Goal: Transaction & Acquisition: Purchase product/service

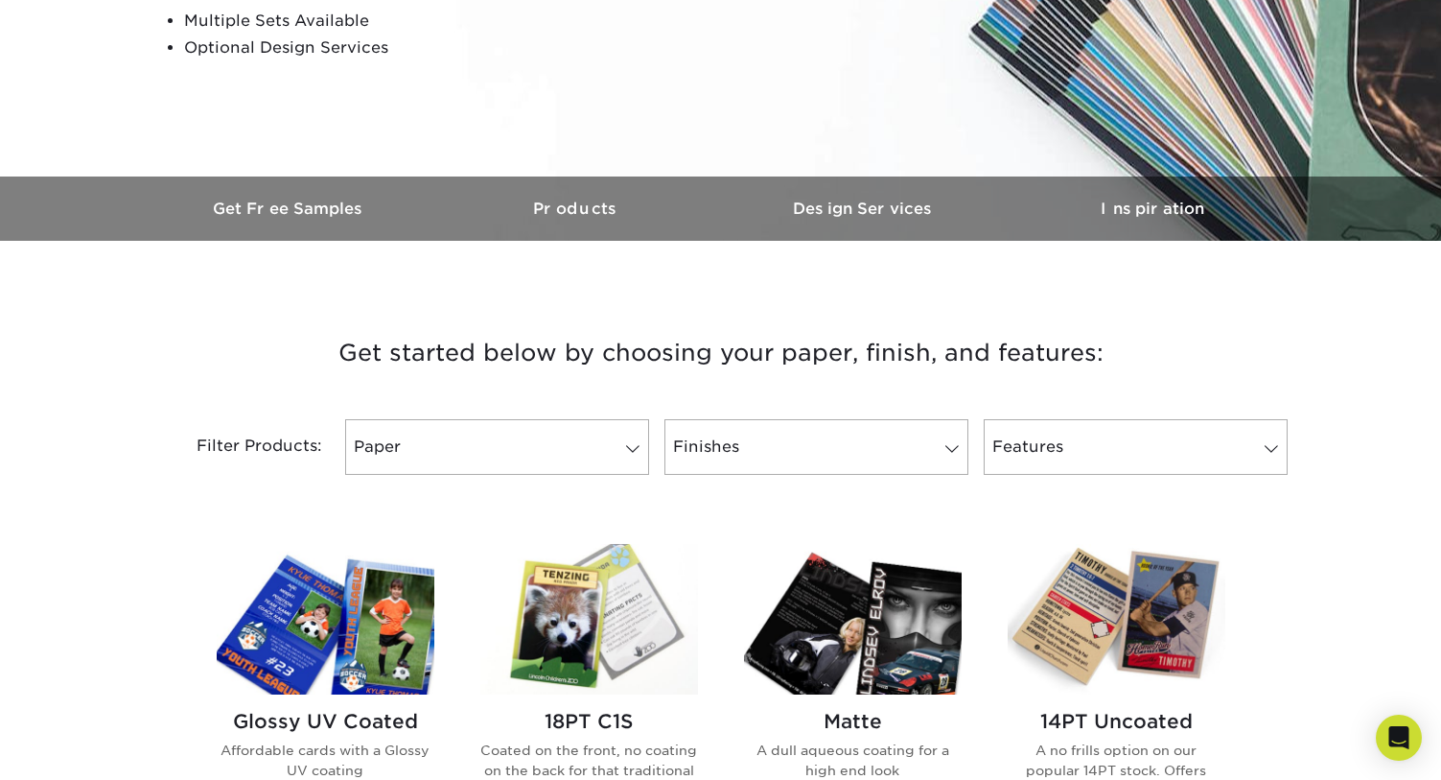
scroll to position [438, 0]
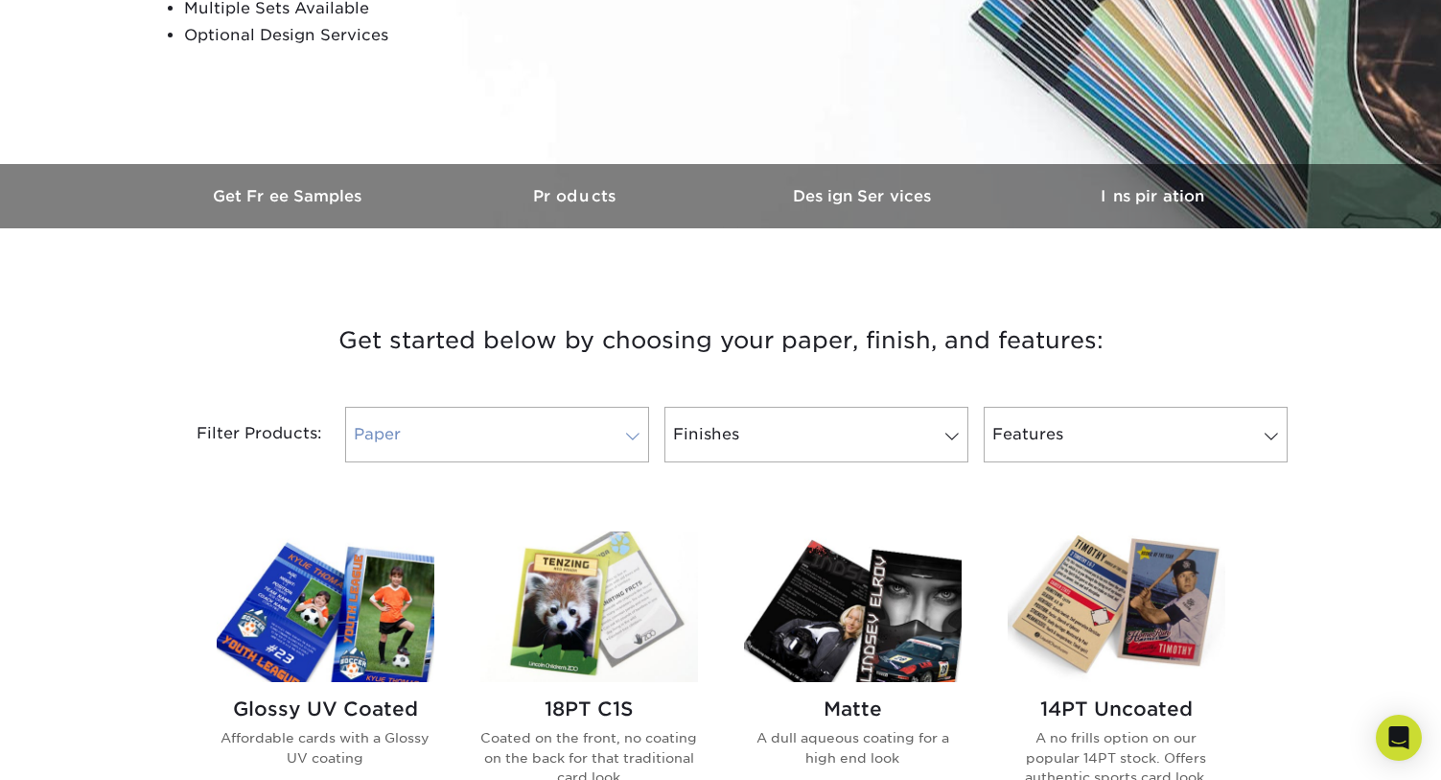
click at [544, 435] on link "Paper" at bounding box center [497, 435] width 304 height 56
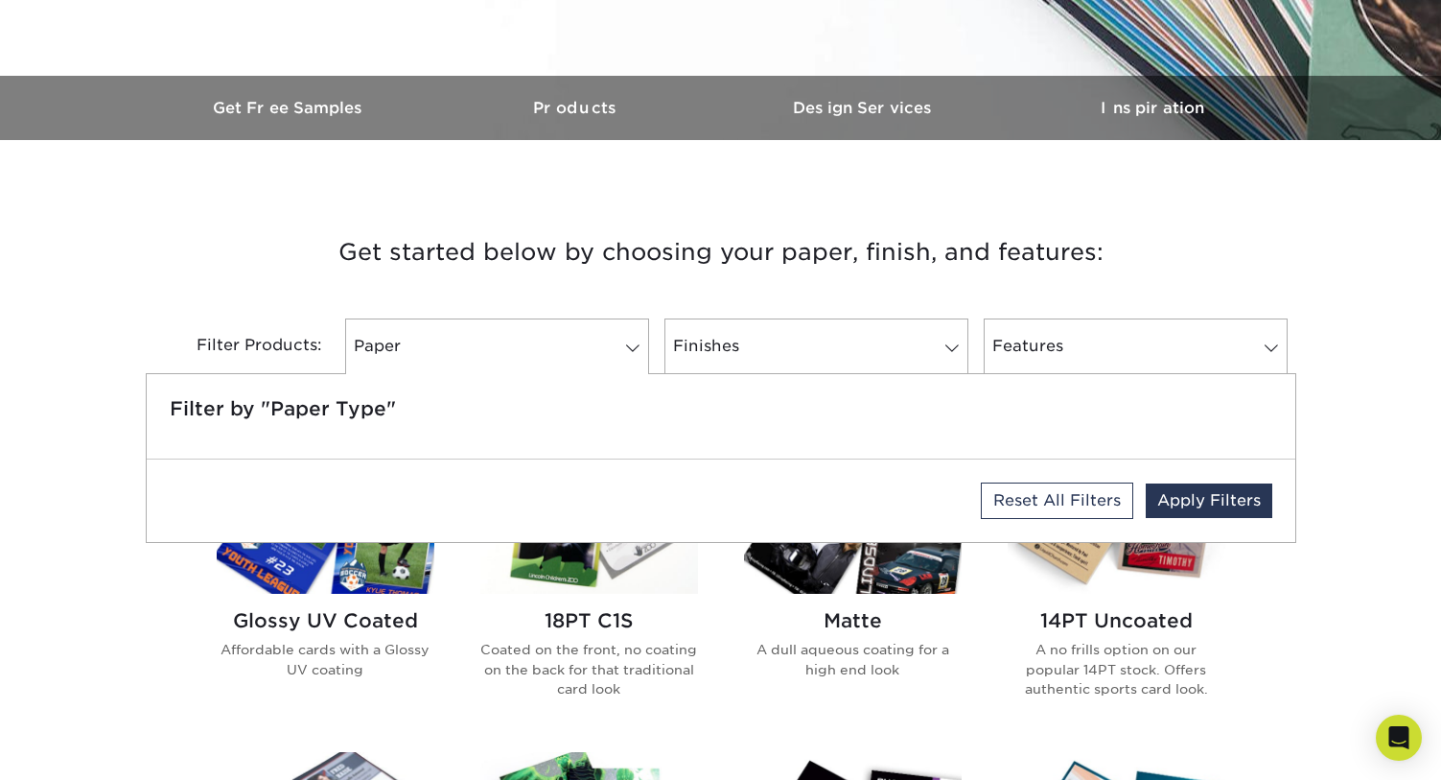
scroll to position [638, 0]
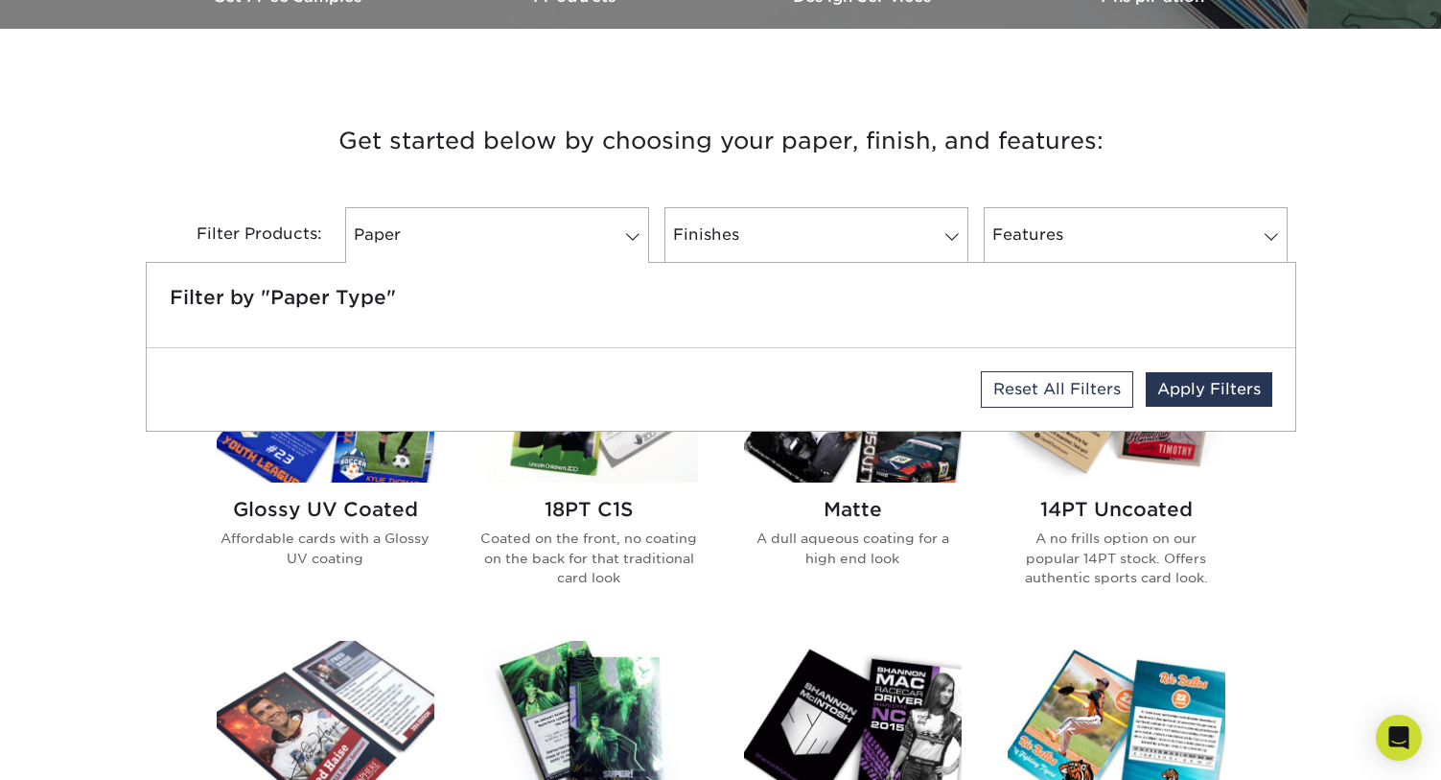
click at [315, 583] on div "Glossy UV Coated Affordable cards with a Glossy UV coating" at bounding box center [326, 540] width 218 height 116
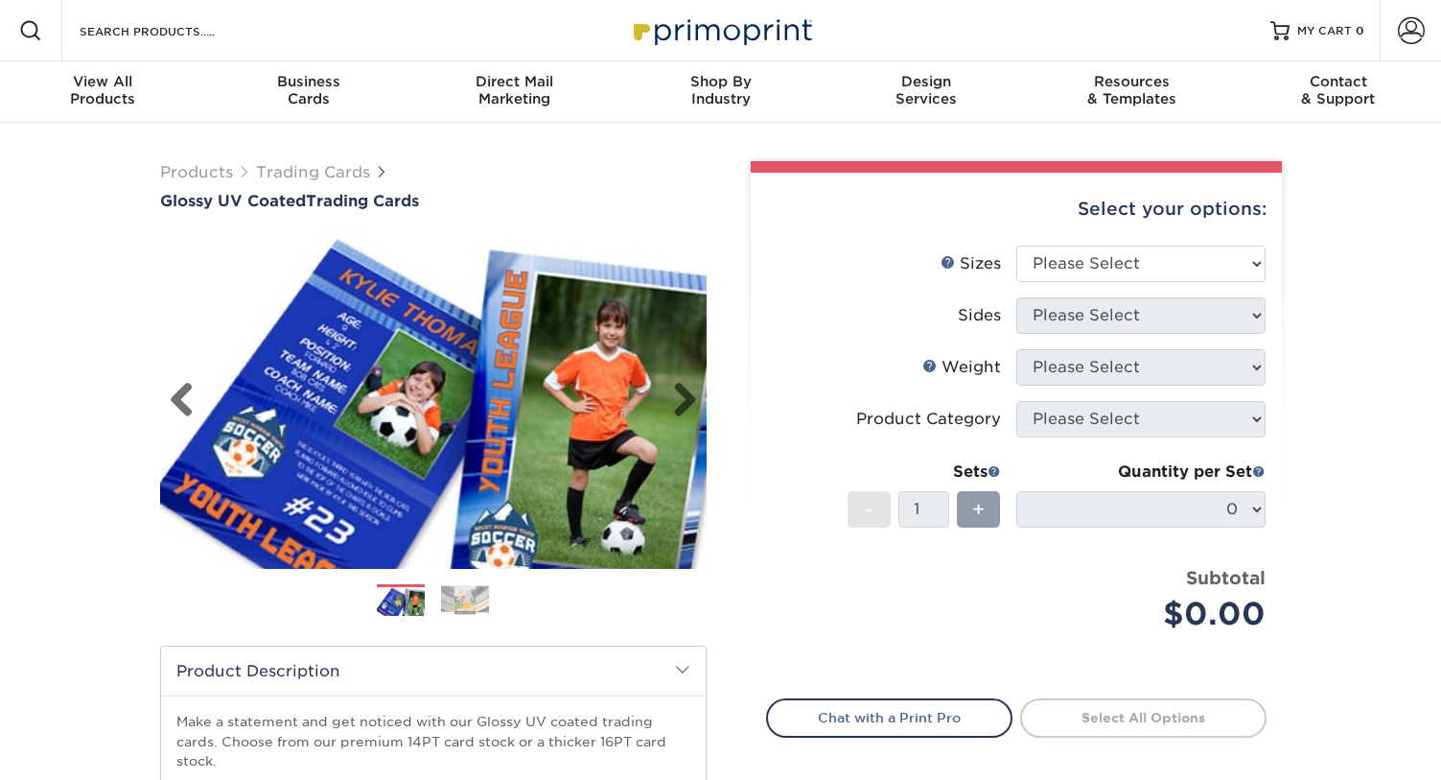
scroll to position [12, 0]
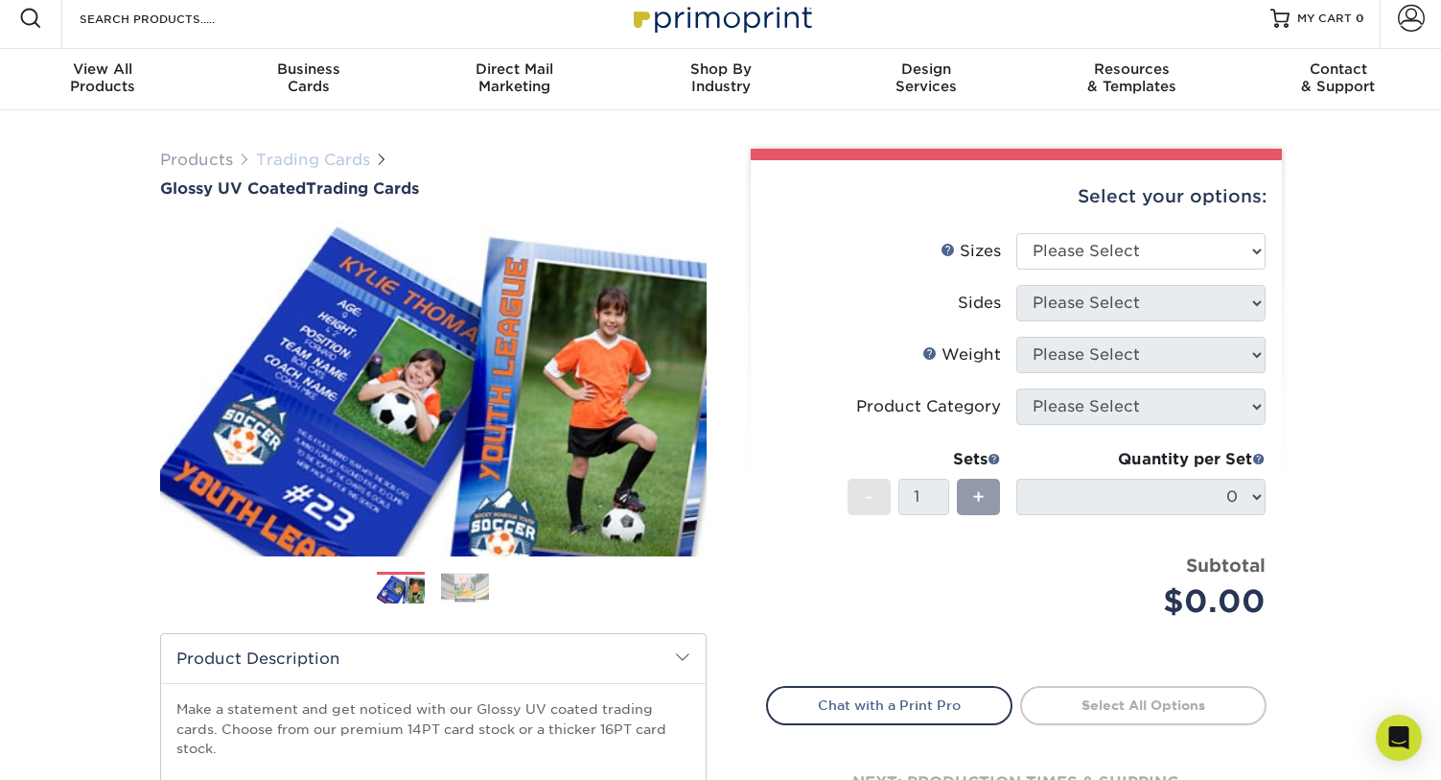
click at [299, 158] on link "Trading Cards" at bounding box center [313, 160] width 114 height 18
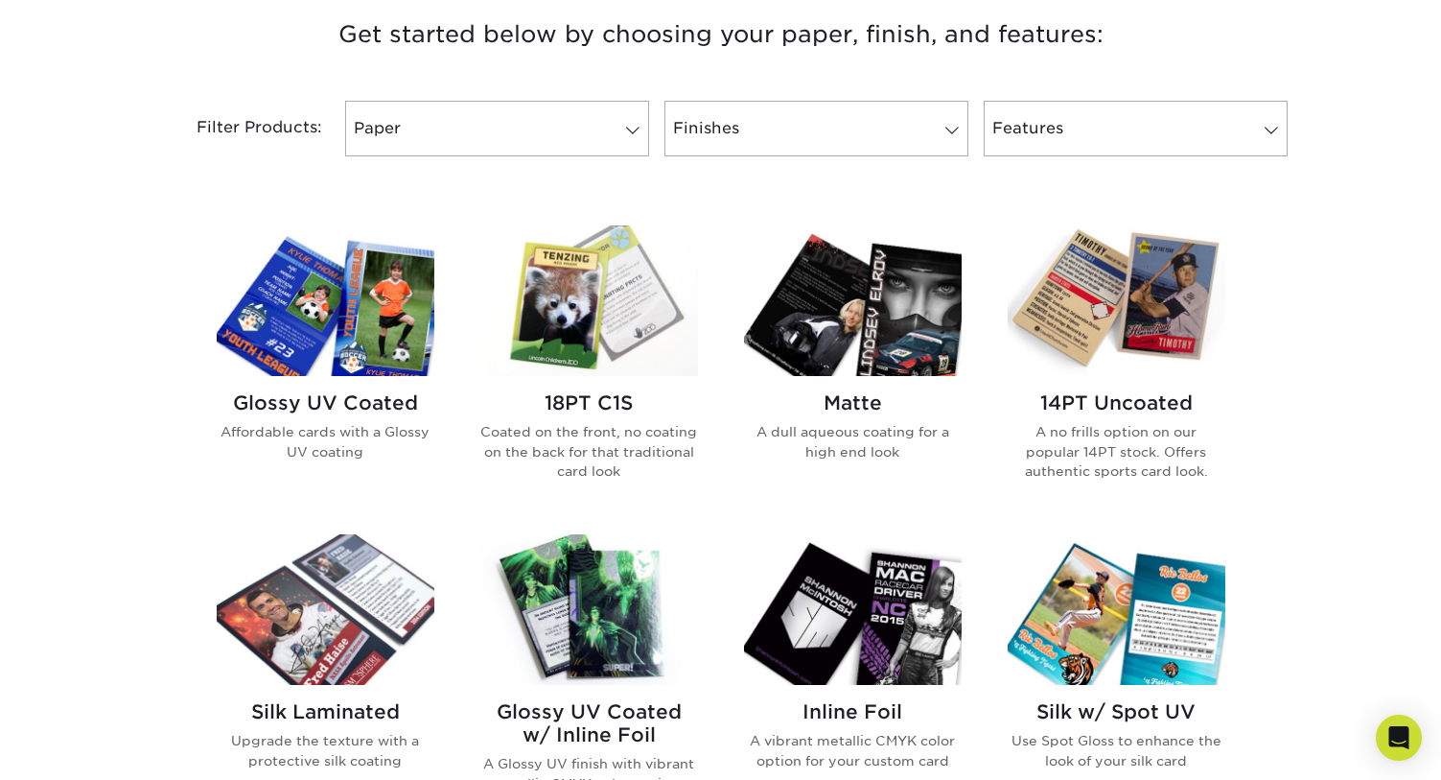
scroll to position [740, 0]
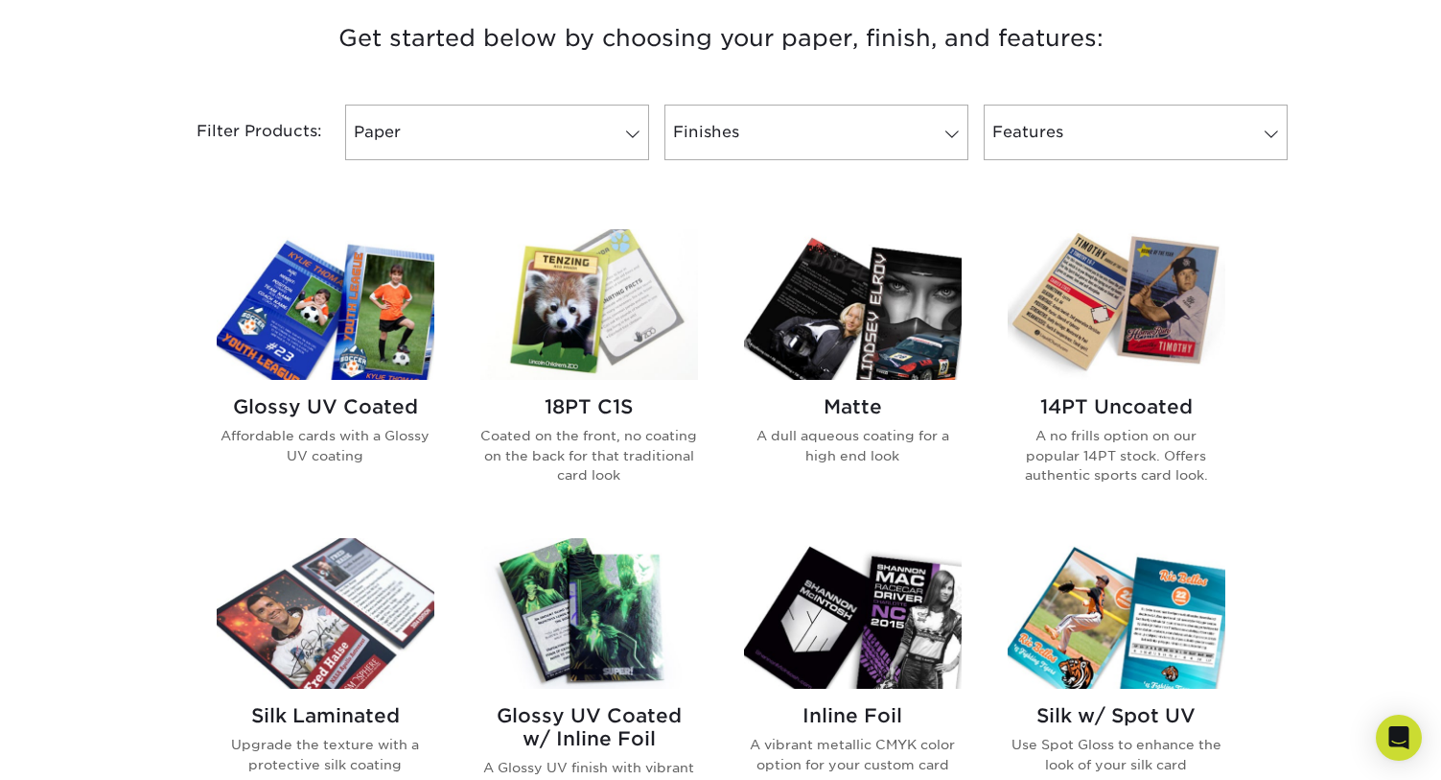
click at [608, 298] on img at bounding box center [589, 304] width 218 height 151
click at [828, 310] on img at bounding box center [853, 304] width 218 height 151
click at [409, 317] on img at bounding box center [326, 304] width 218 height 151
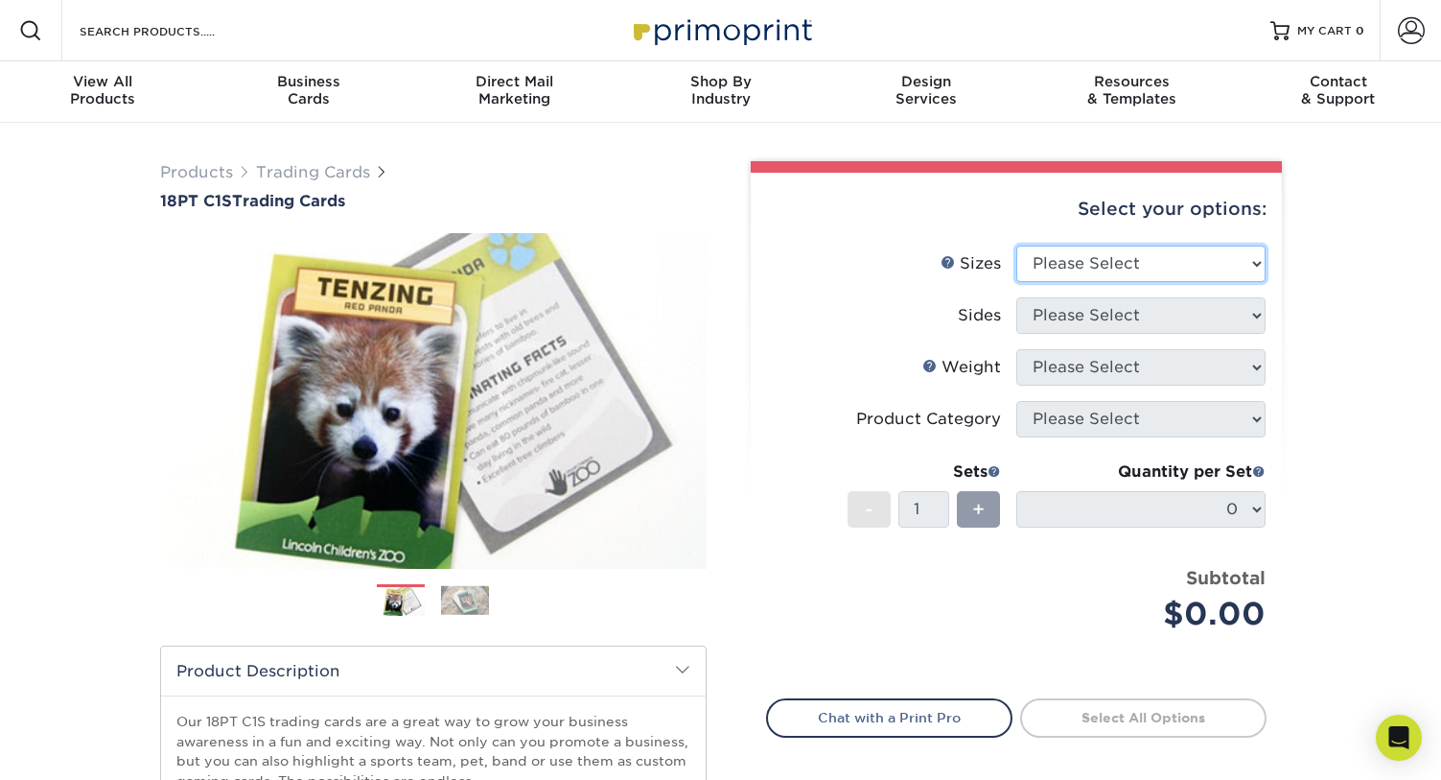
select select "2.50x3.50"
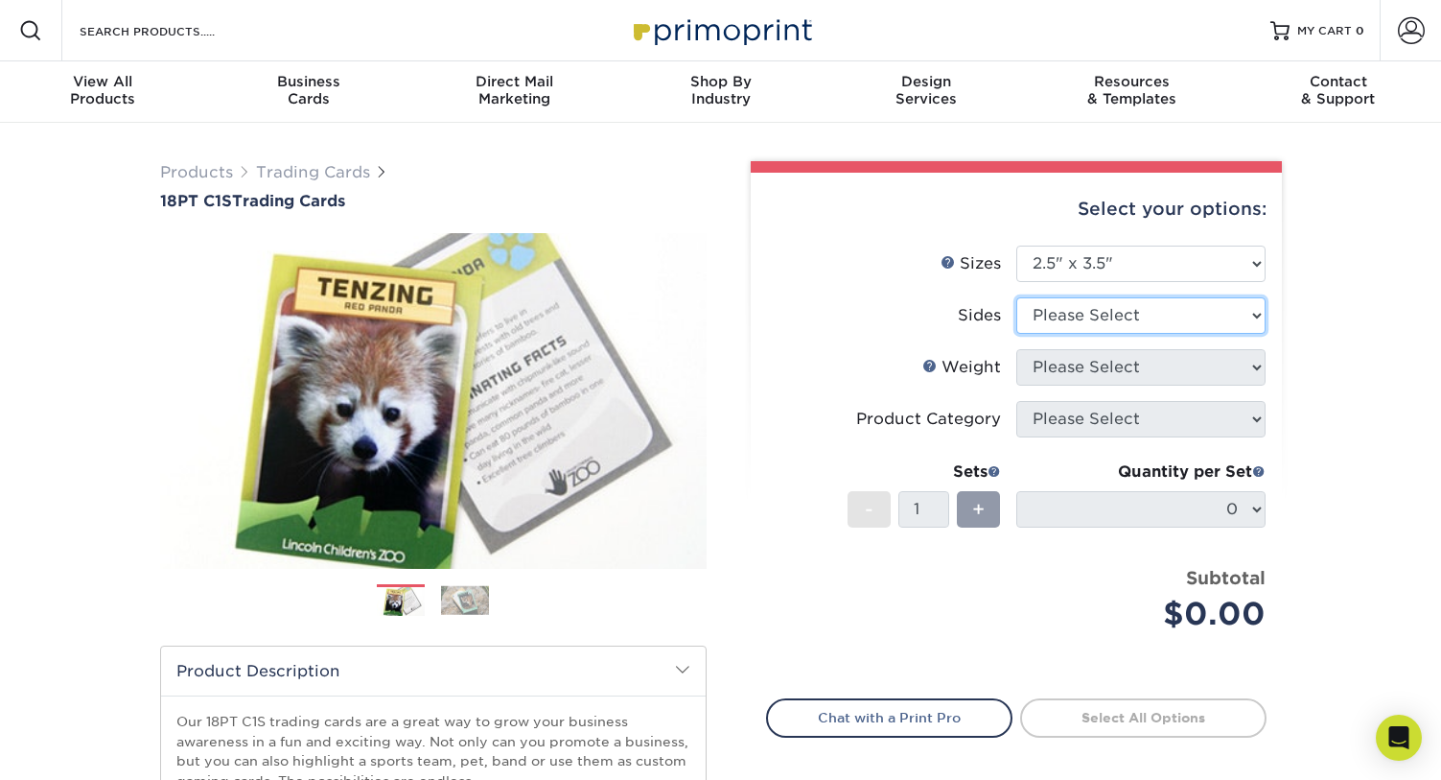
select select "13abbda7-1d64-4f25-8bb2-c179b224825d"
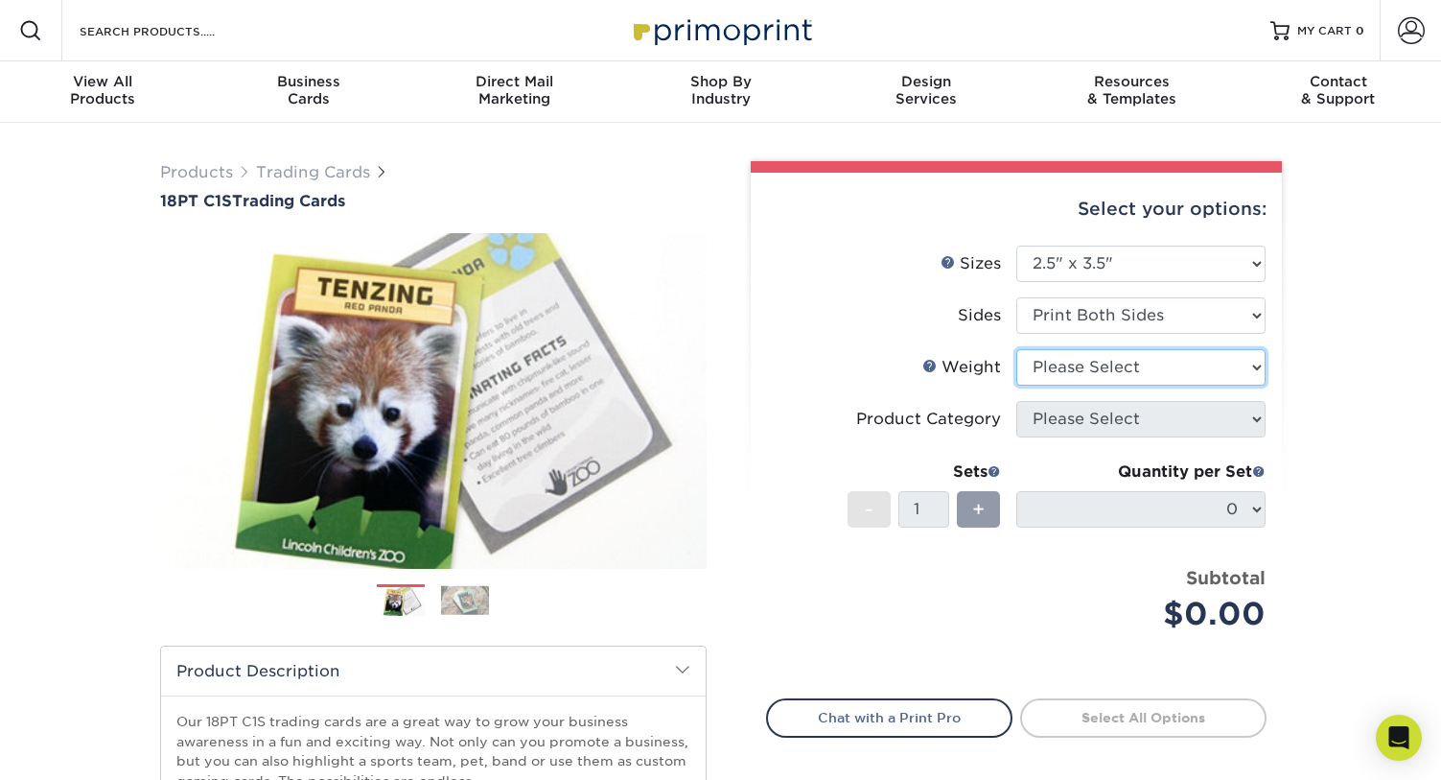
select select "18PTC1S"
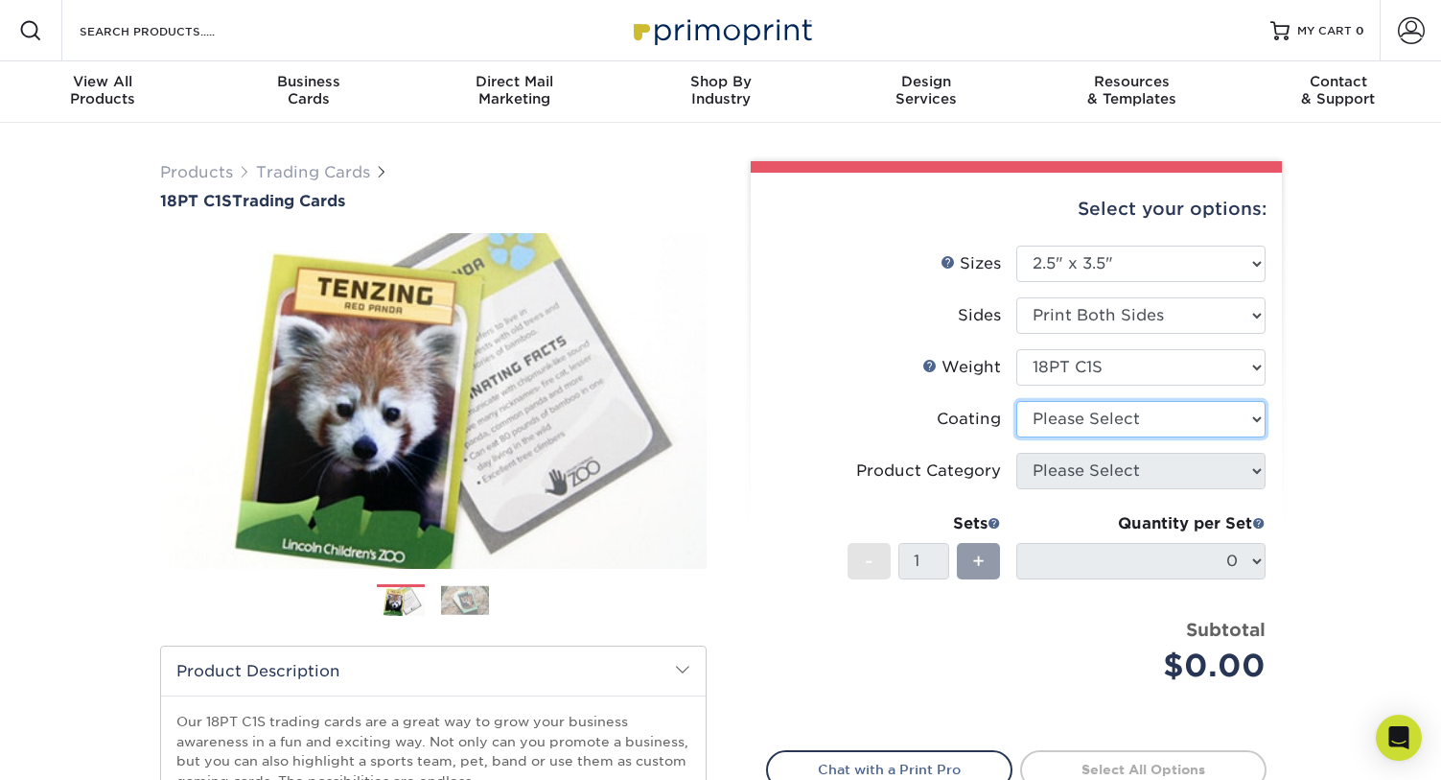
select select "1e8116af-acfc-44b1-83dc-8181aa338834"
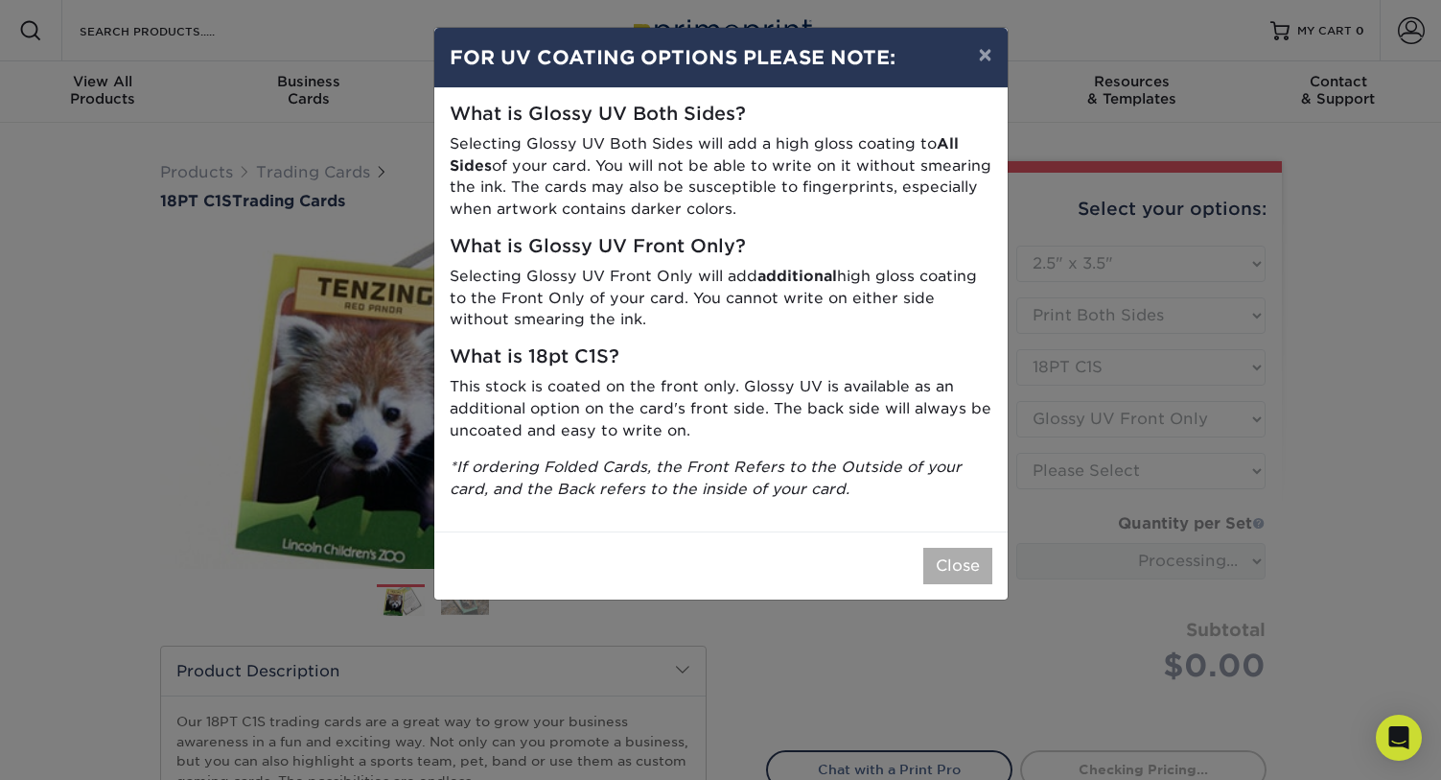
click at [960, 551] on button "Close" at bounding box center [957, 566] width 69 height 36
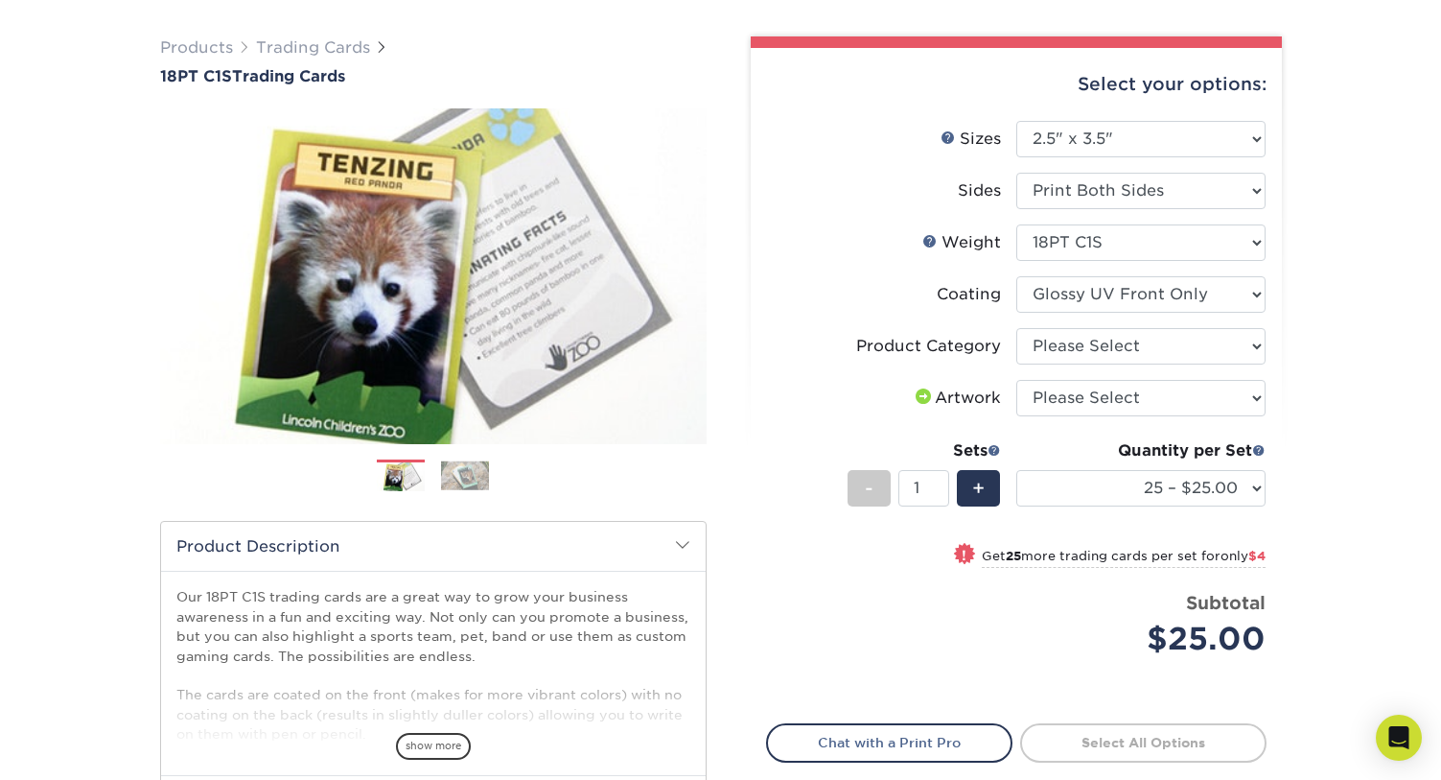
scroll to position [127, 0]
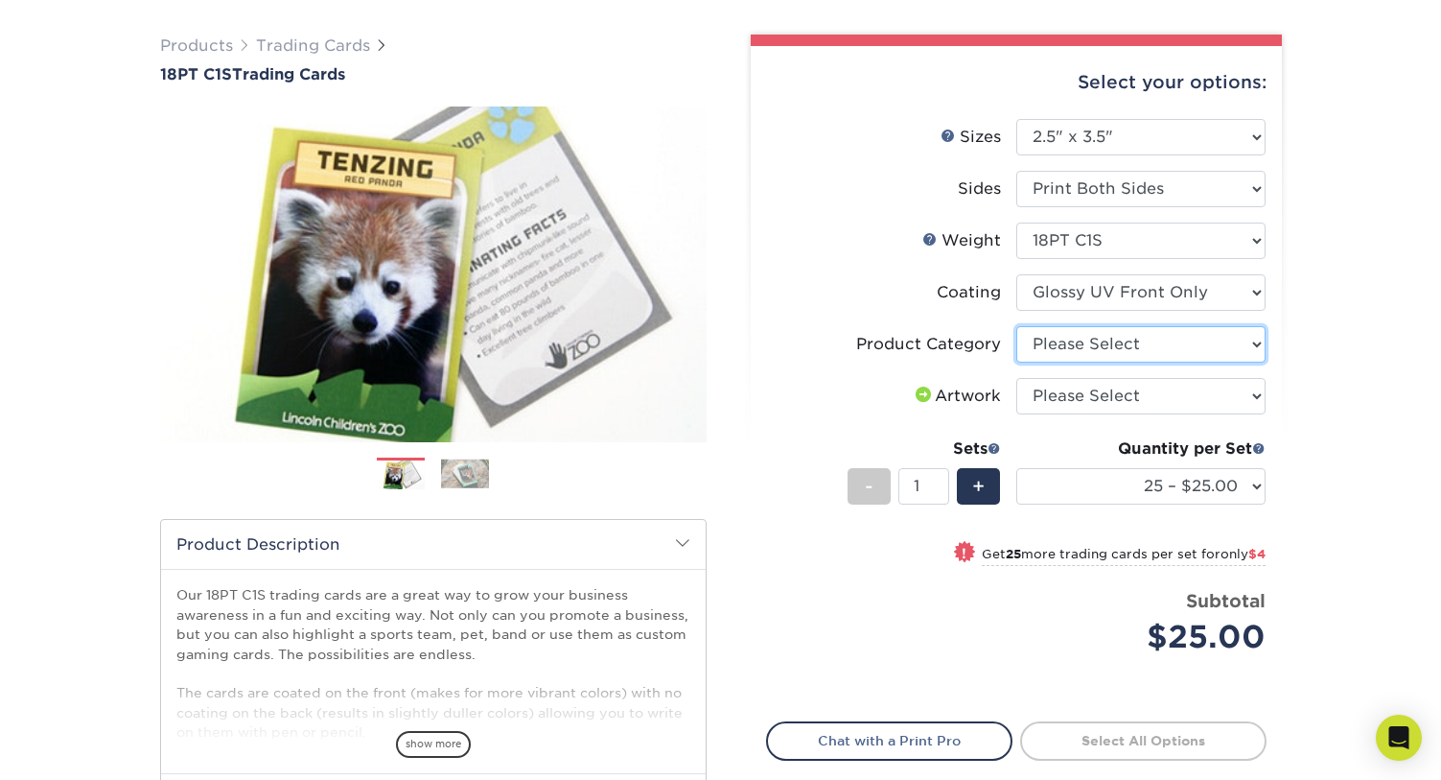
select select "c2f9bce9-36c2-409d-b101-c29d9d031e18"
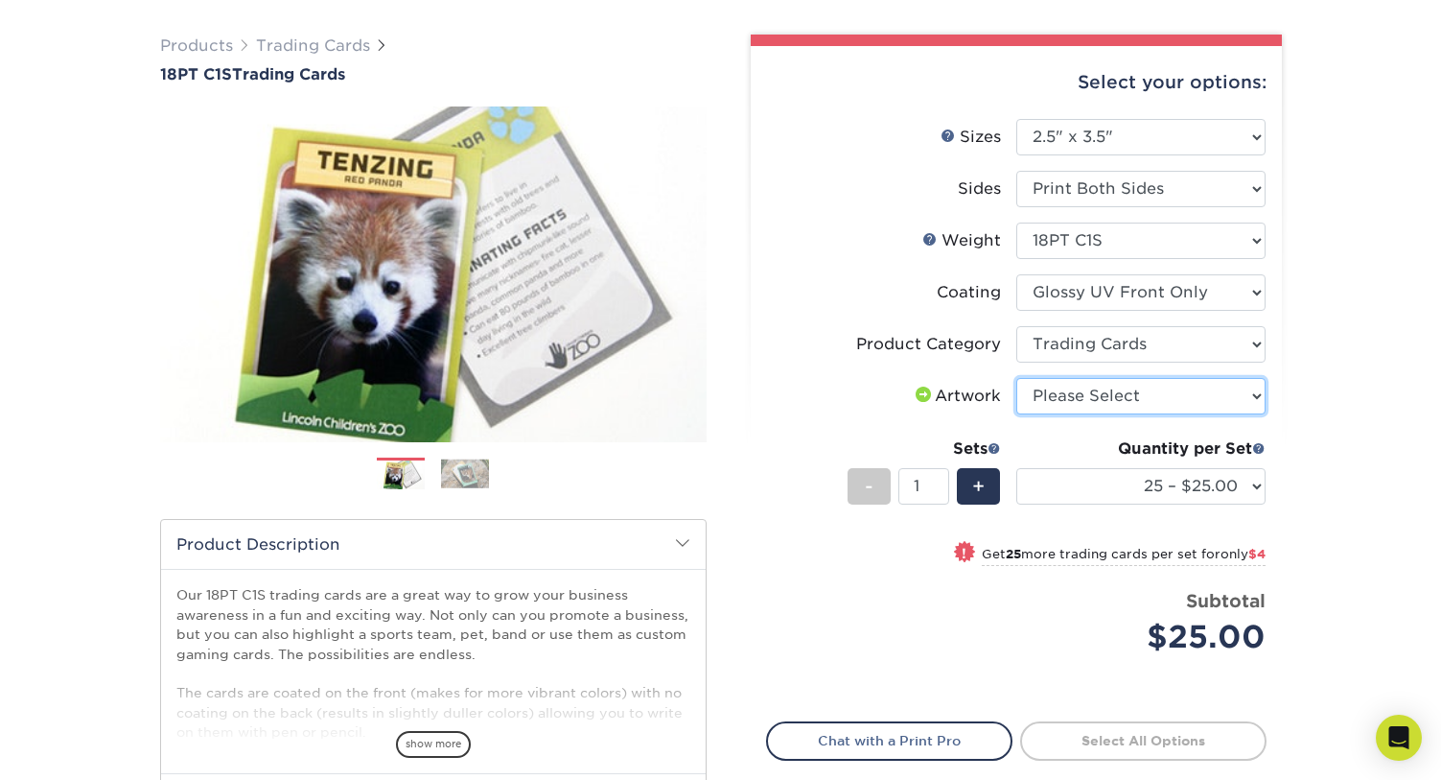
select select "upload"
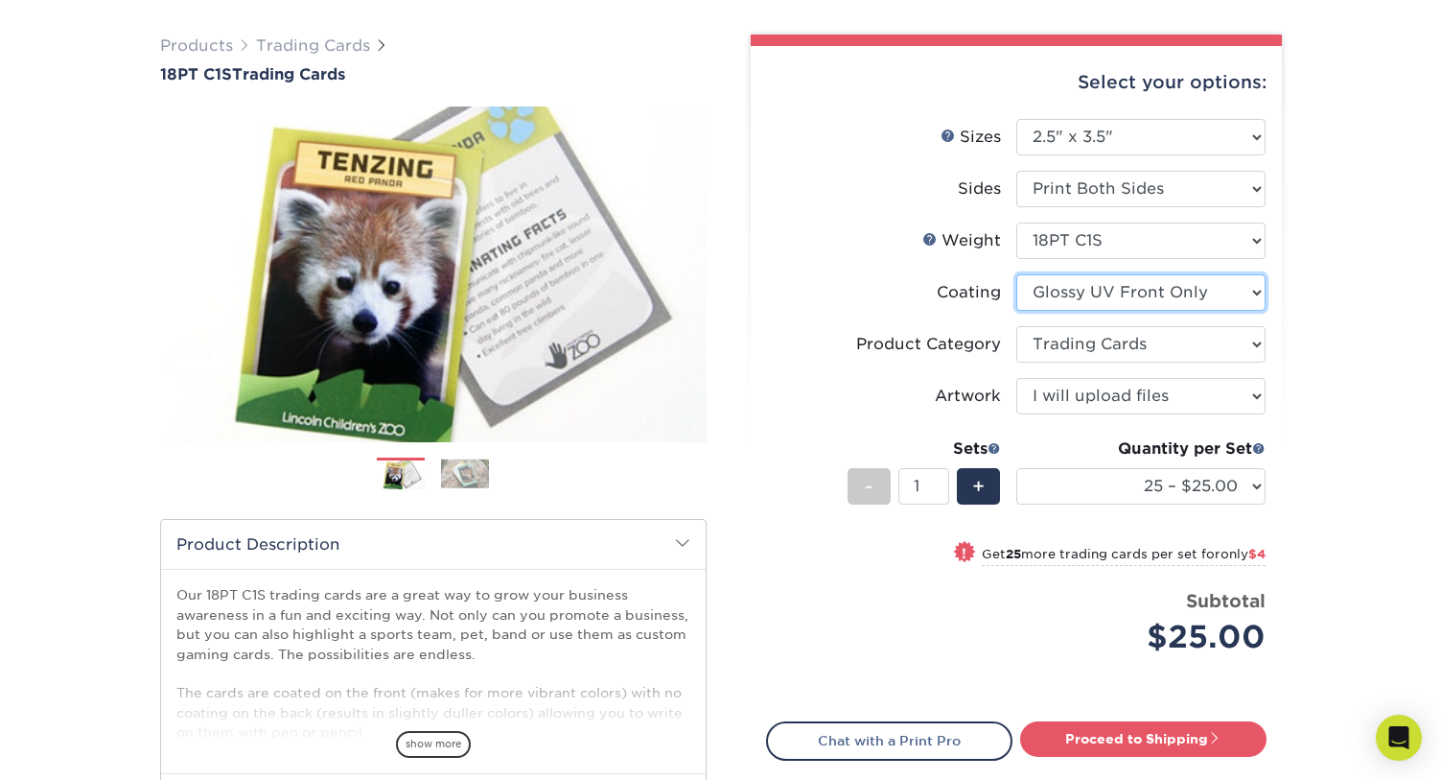
select select "3e7618de-abca-4bda-9f97-8b9129e913d8"
select select "-1"
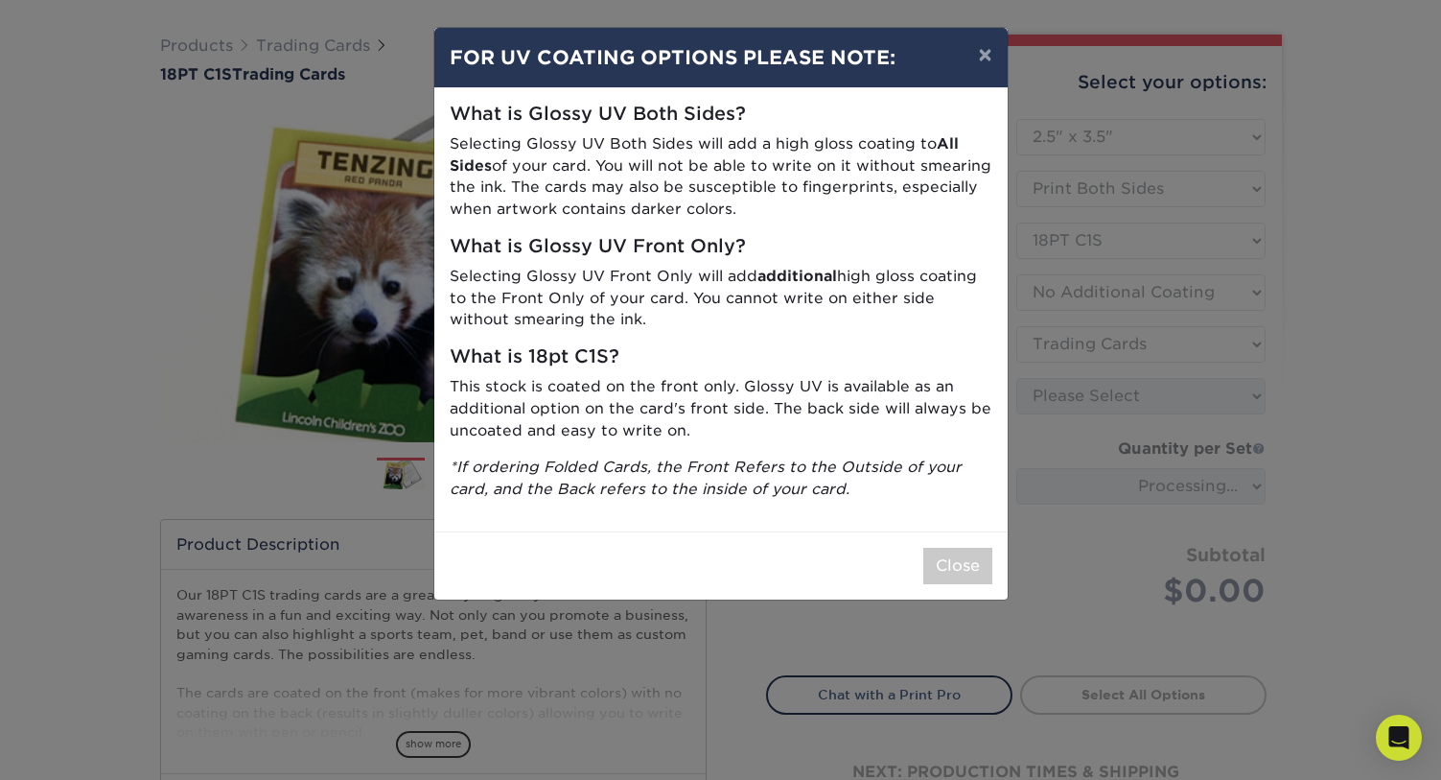
click at [954, 535] on div "Close" at bounding box center [720, 565] width 573 height 68
click at [955, 548] on button "Close" at bounding box center [957, 566] width 69 height 36
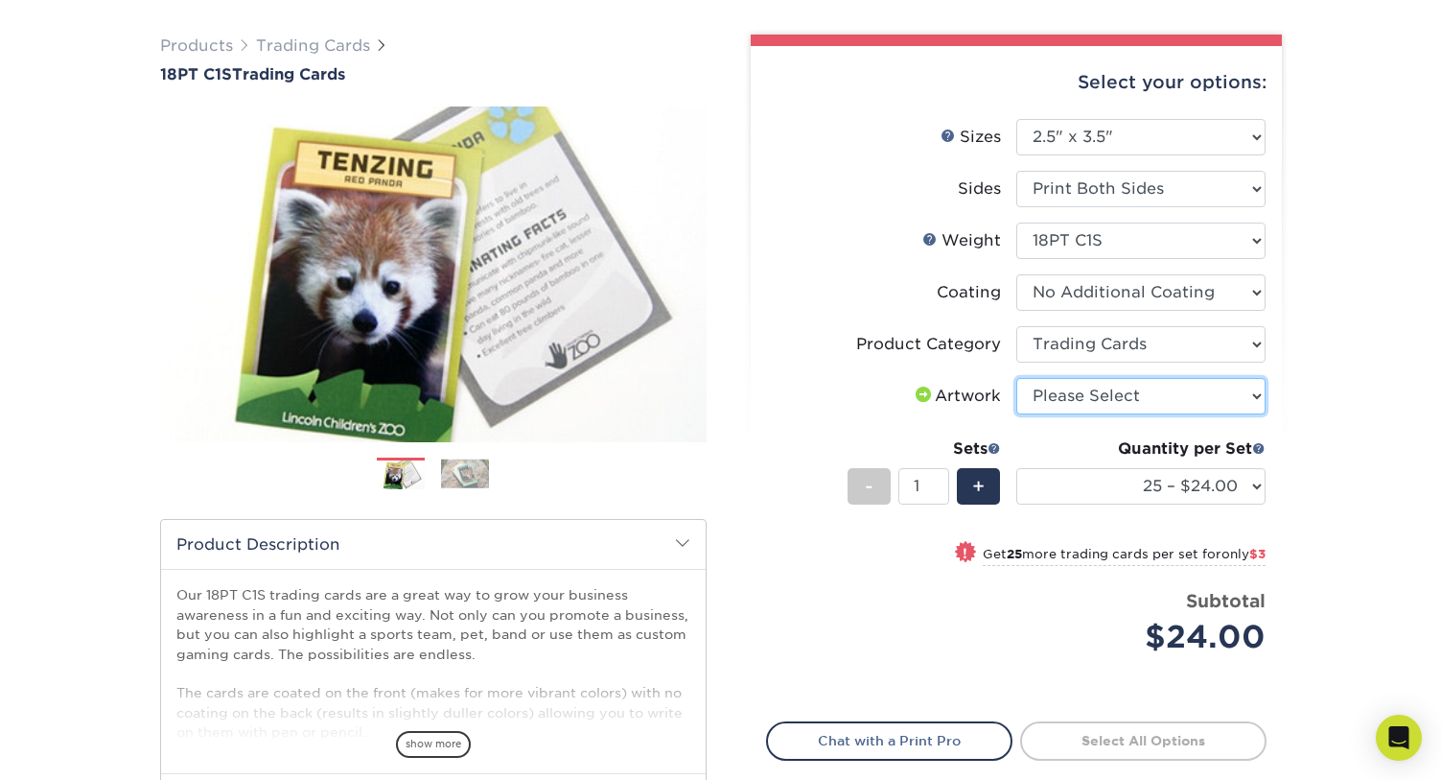
select select "upload"
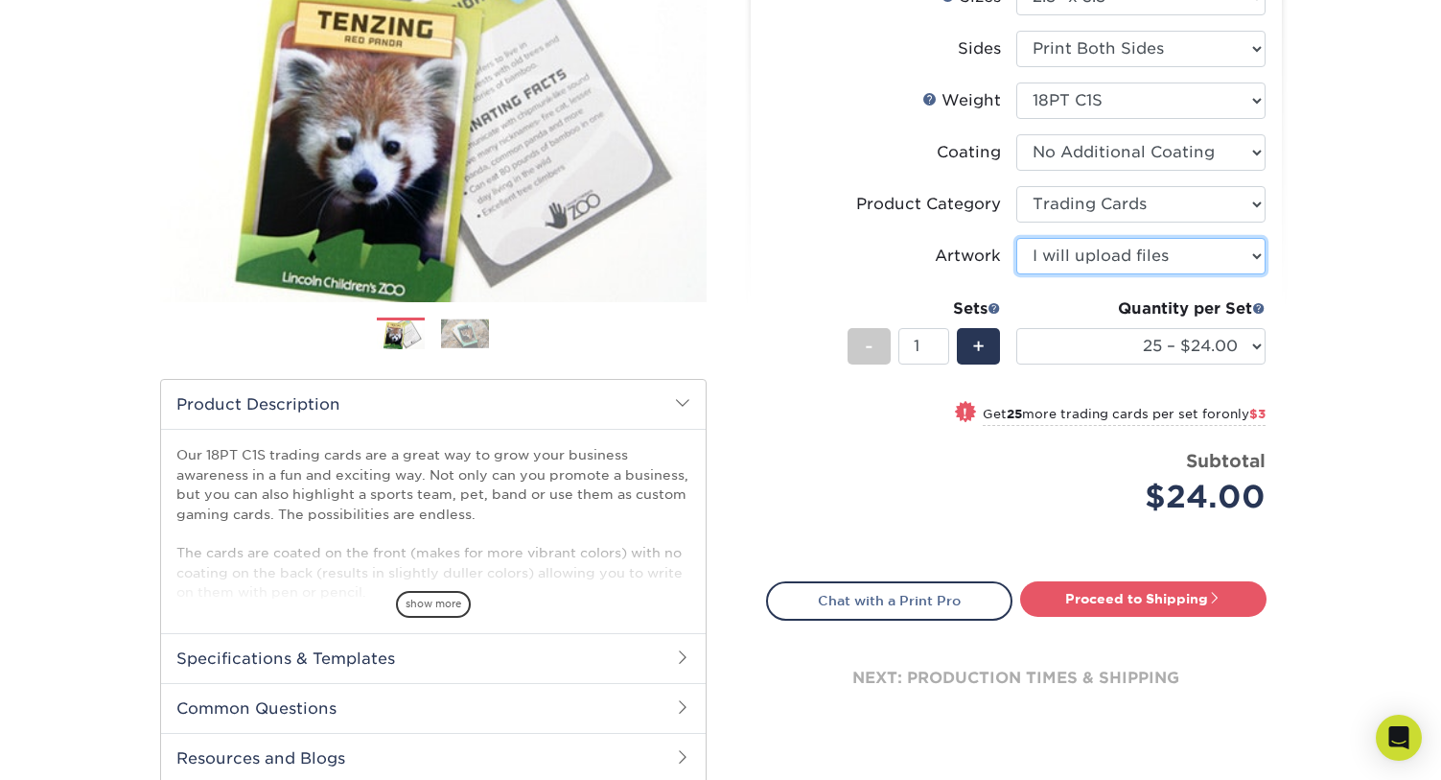
scroll to position [269, 0]
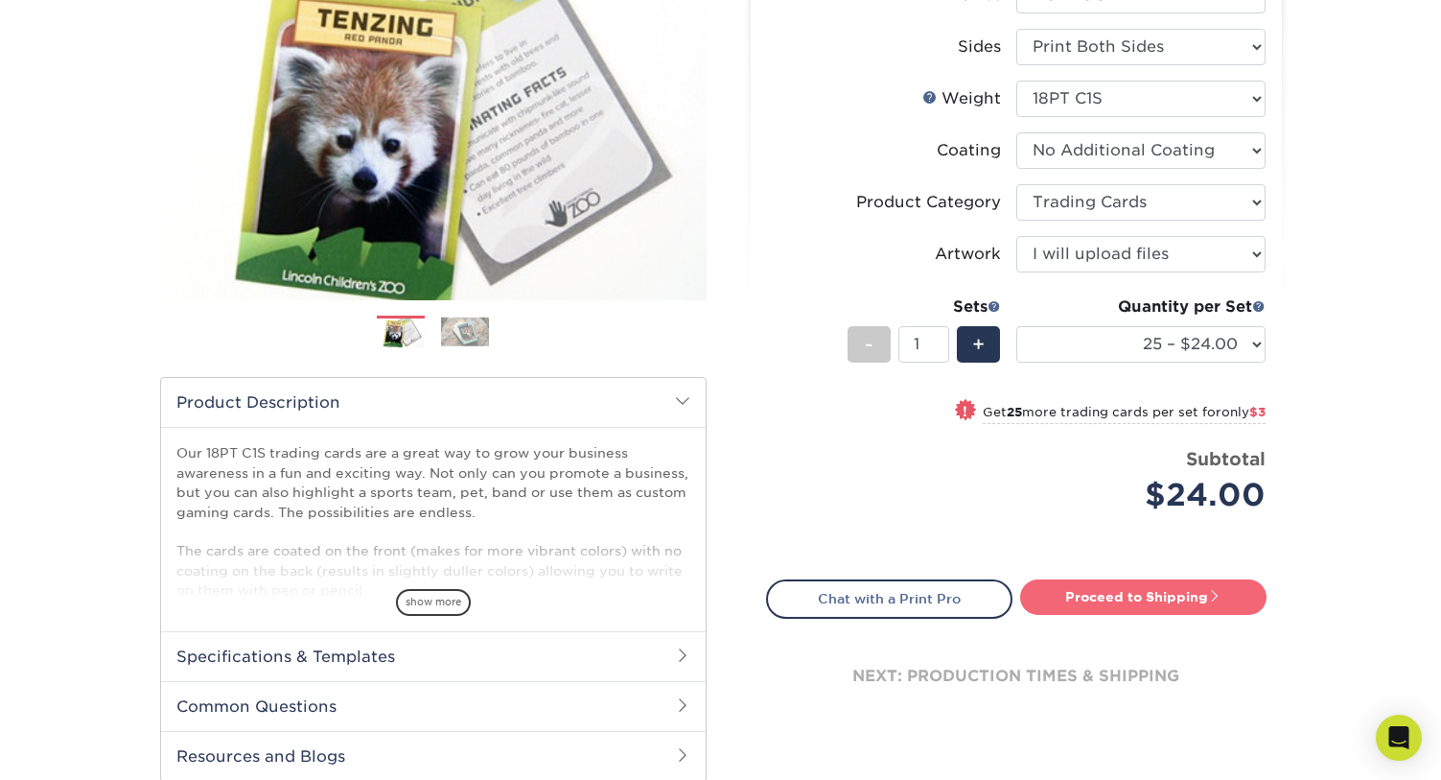
click at [1112, 592] on link "Proceed to Shipping" at bounding box center [1143, 596] width 246 height 35
type input "Set 1"
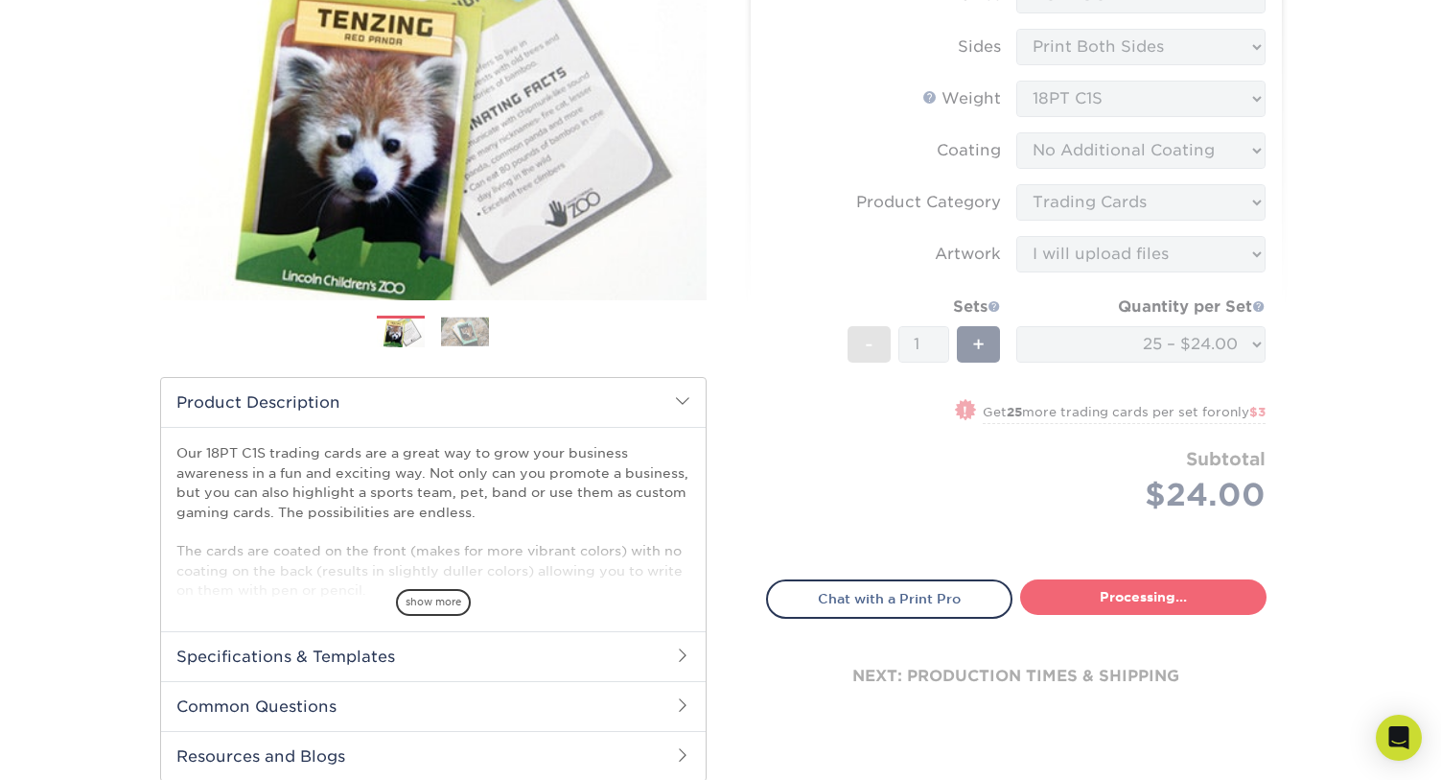
select select "93496b82-97d9-442a-849d-a6c043c823b6"
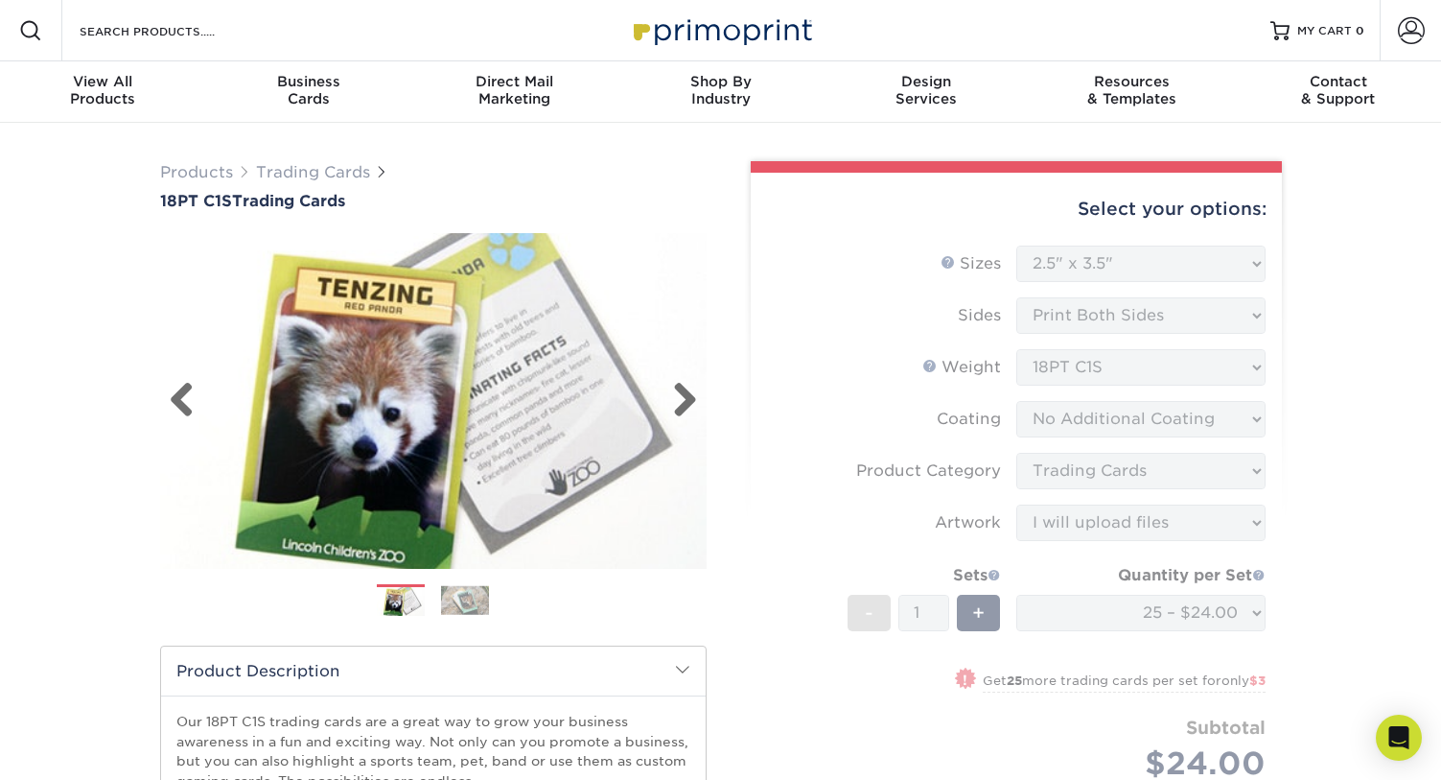
scroll to position [0, 0]
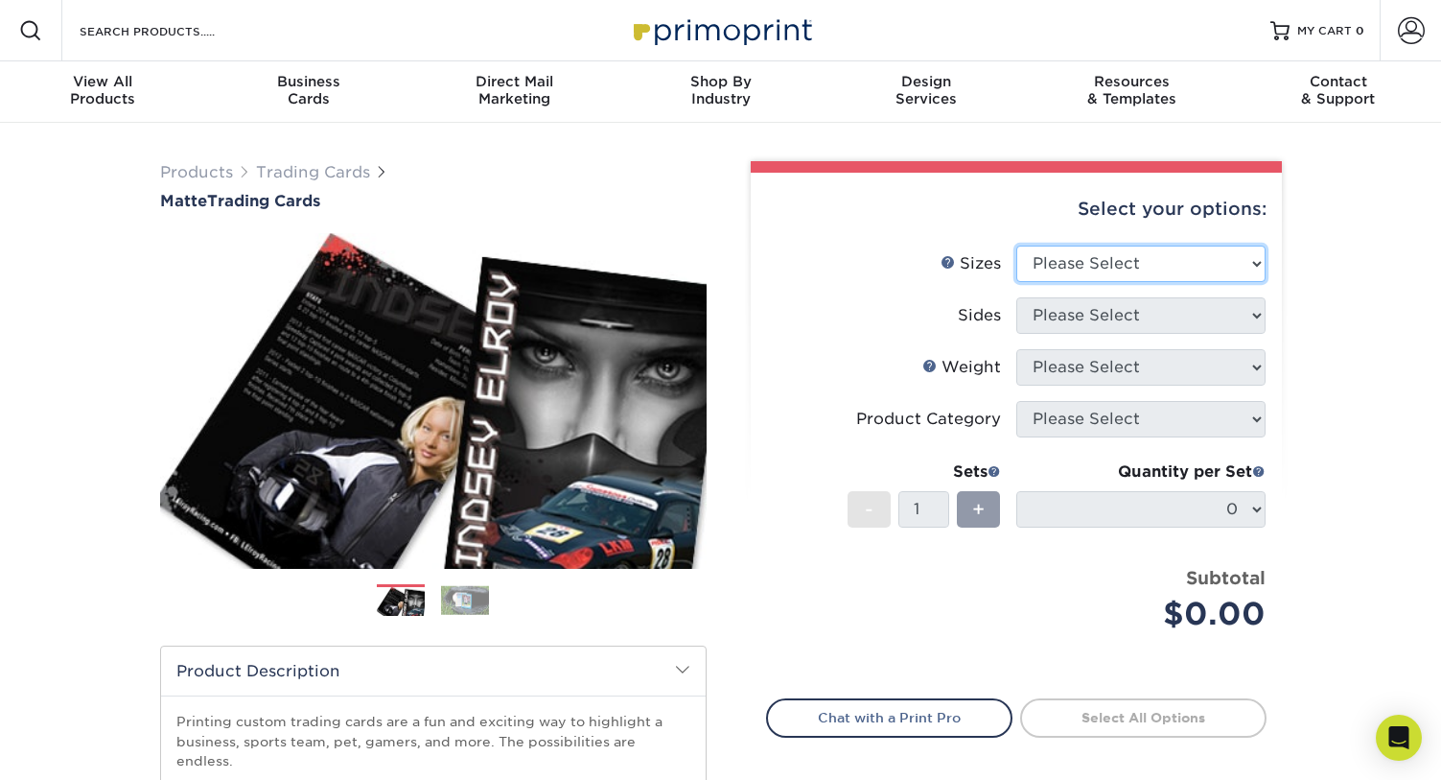
select select "2.50x3.50"
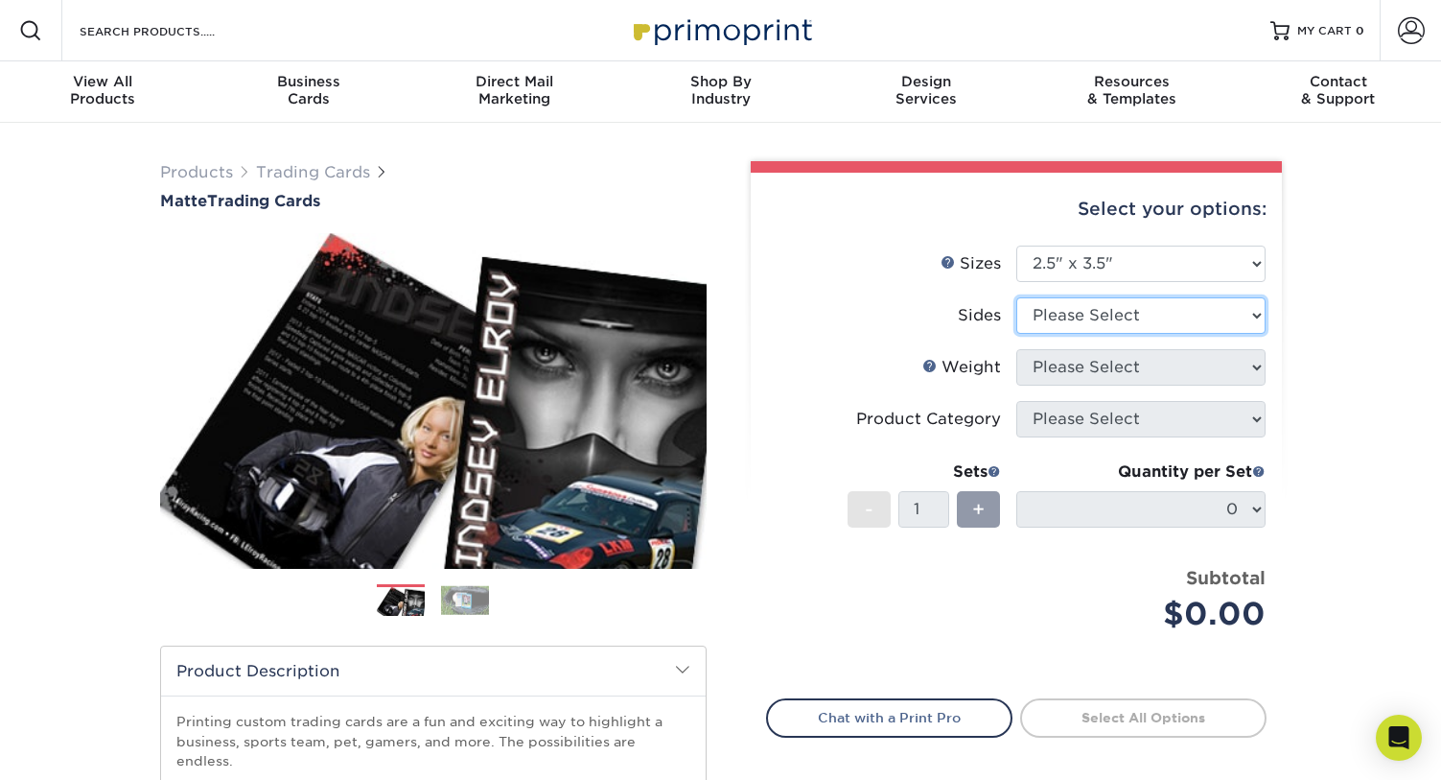
select select "13abbda7-1d64-4f25-8bb2-c179b224825d"
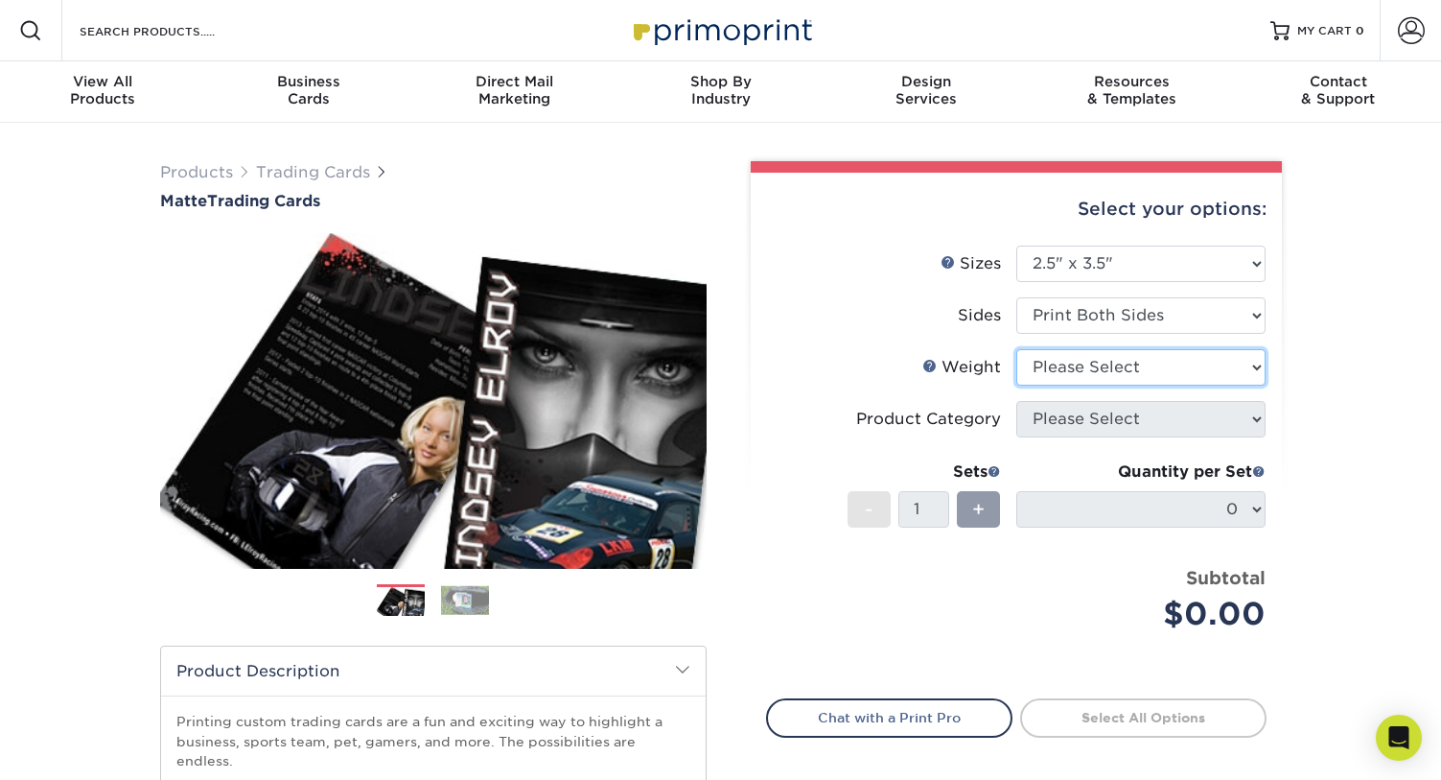
select select "16PT"
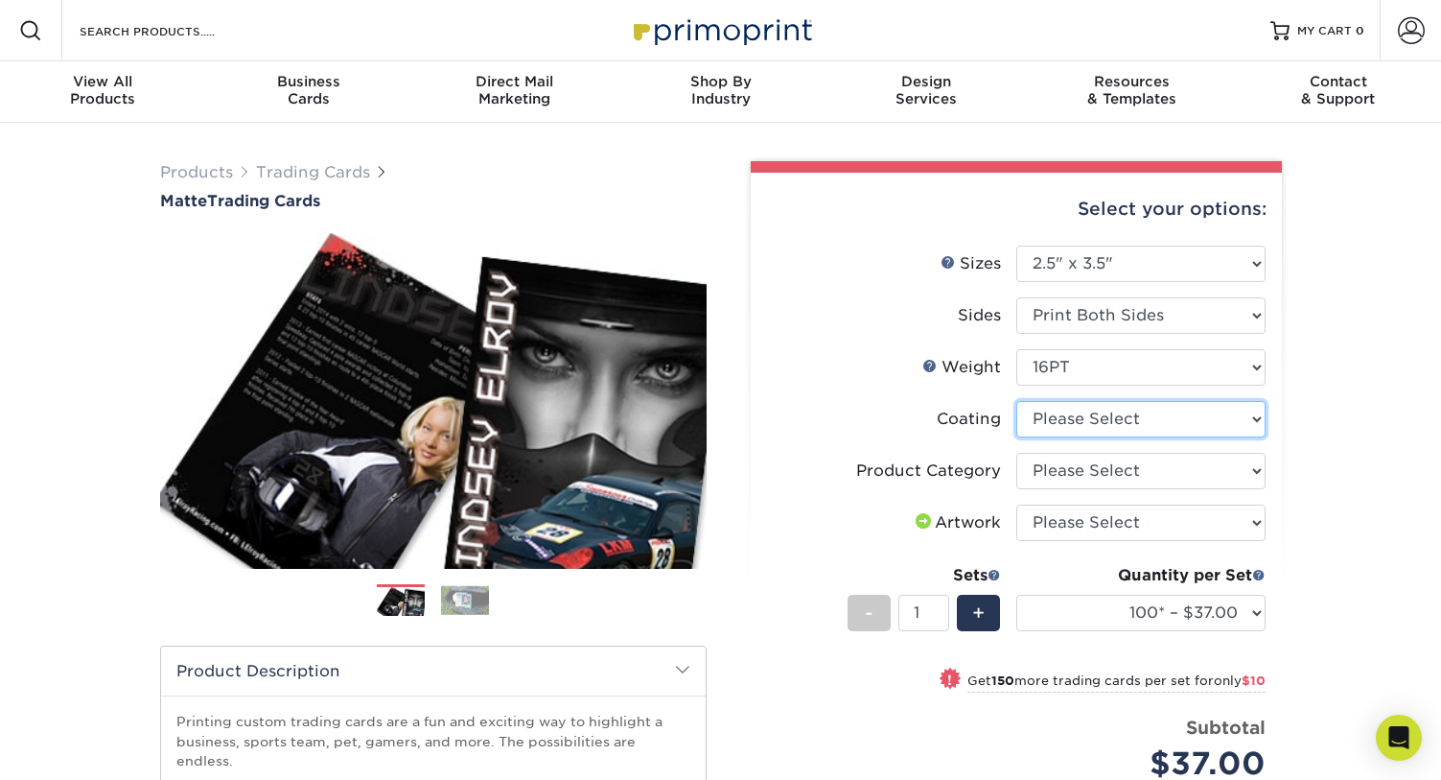
select select "121bb7b5-3b4d-429f-bd8d-bbf80e953313"
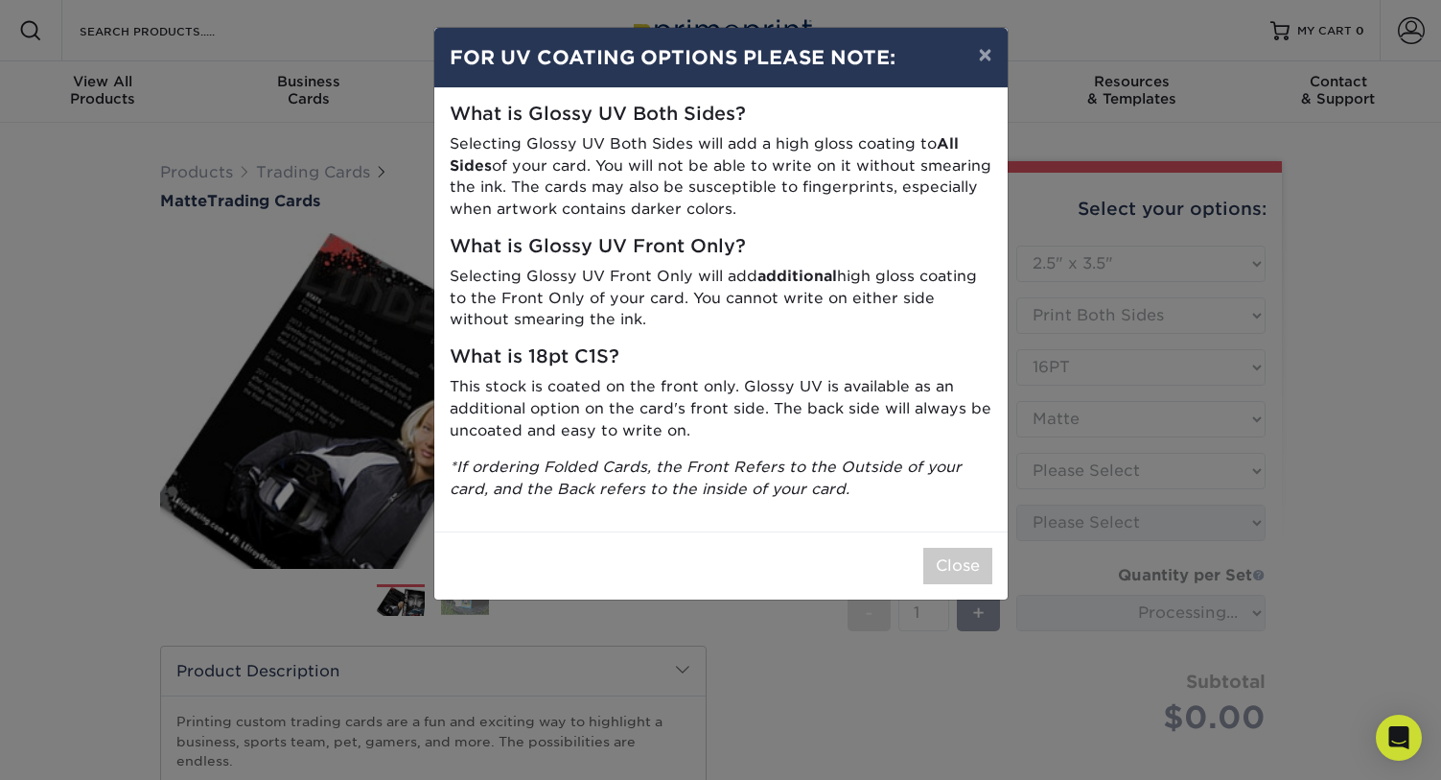
click at [949, 535] on div "Close" at bounding box center [720, 565] width 573 height 68
click at [949, 548] on button "Close" at bounding box center [957, 566] width 69 height 36
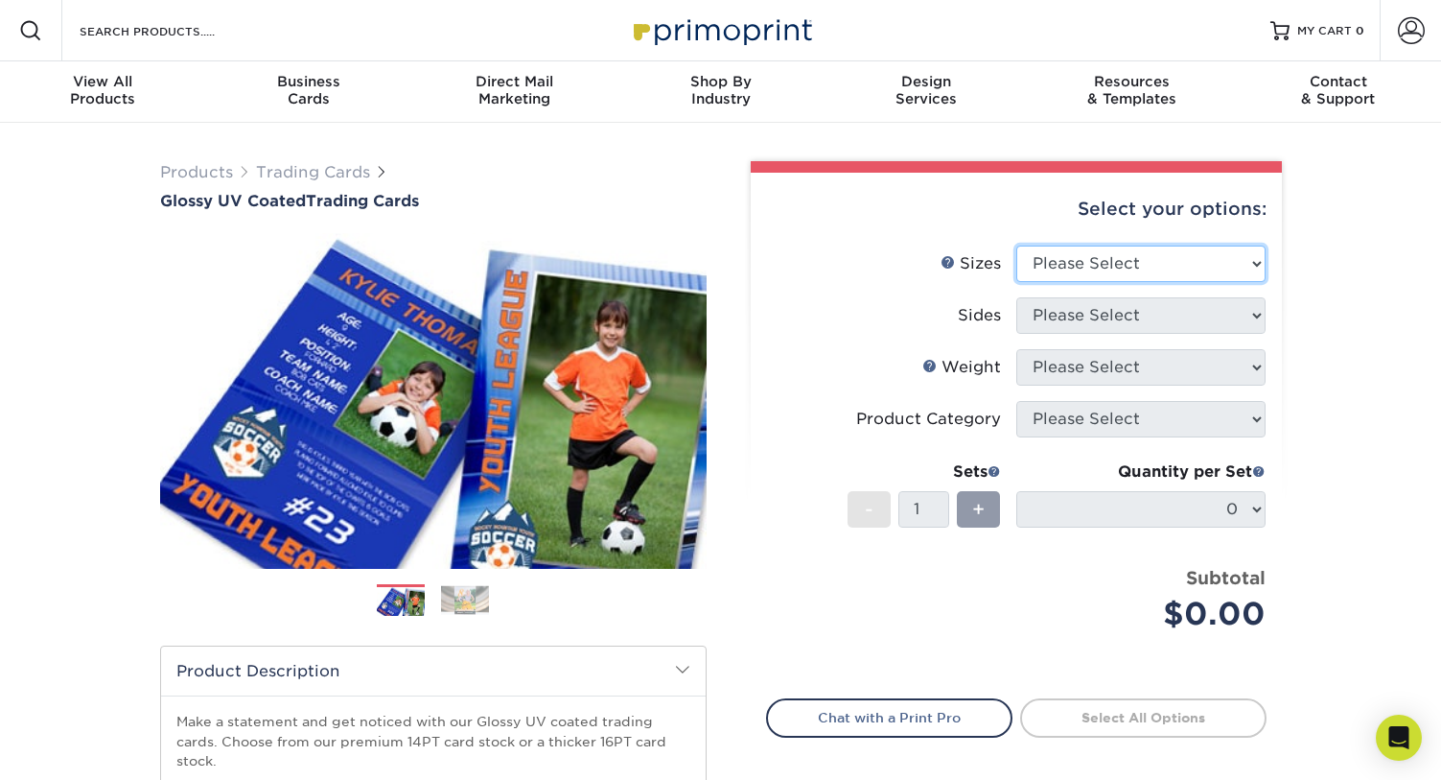
select select "2.50x3.50"
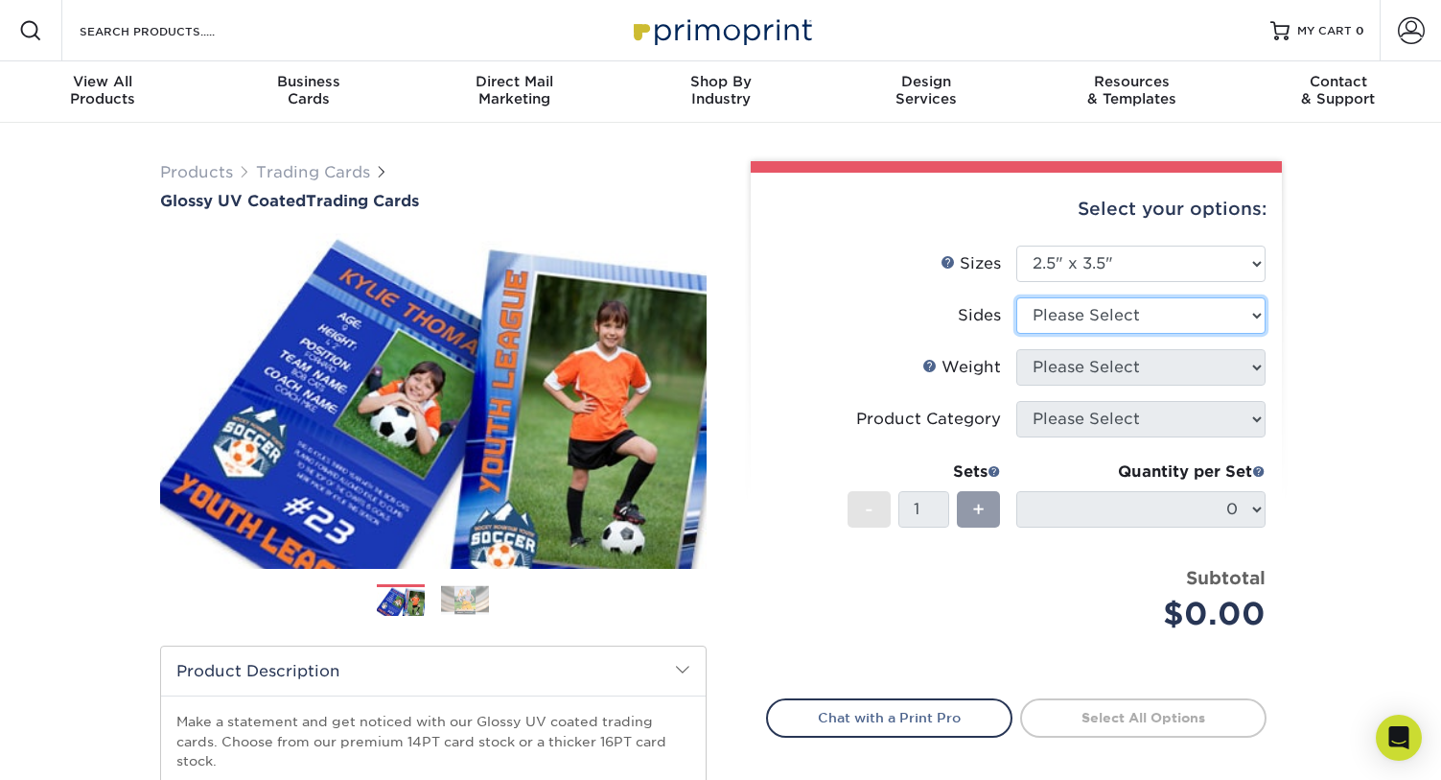
select select "13abbda7-1d64-4f25-8bb2-c179b224825d"
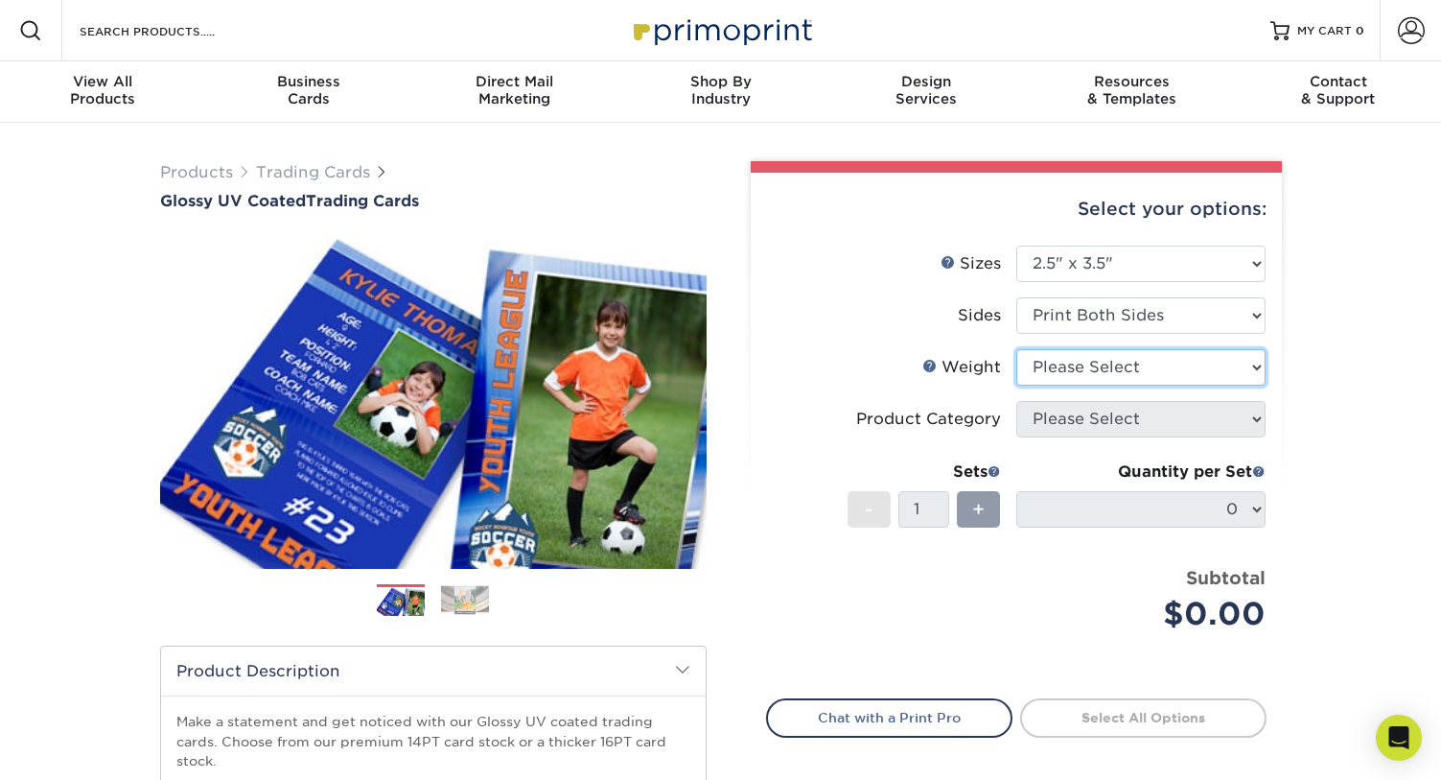
select select "18PTC1S"
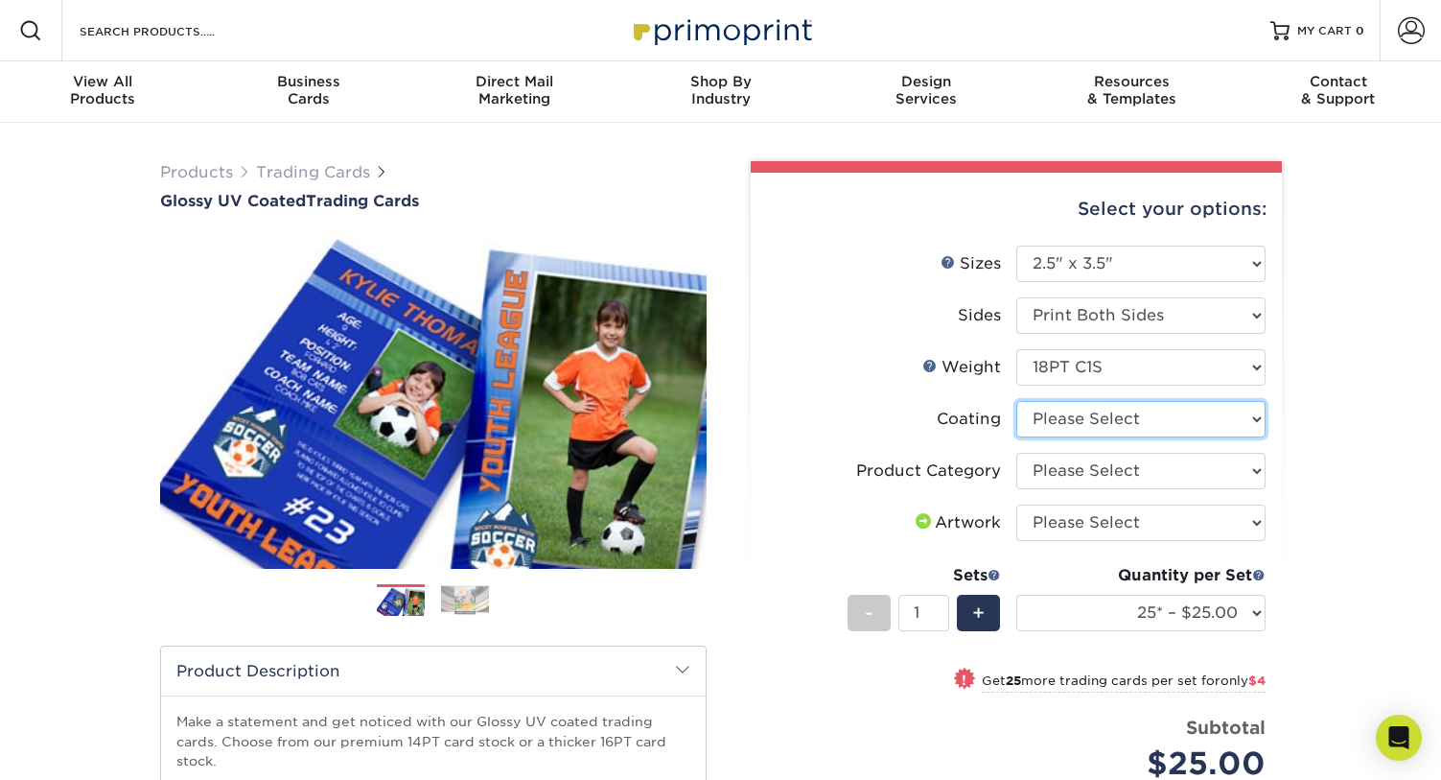
select select "1e8116af-acfc-44b1-83dc-8181aa338834"
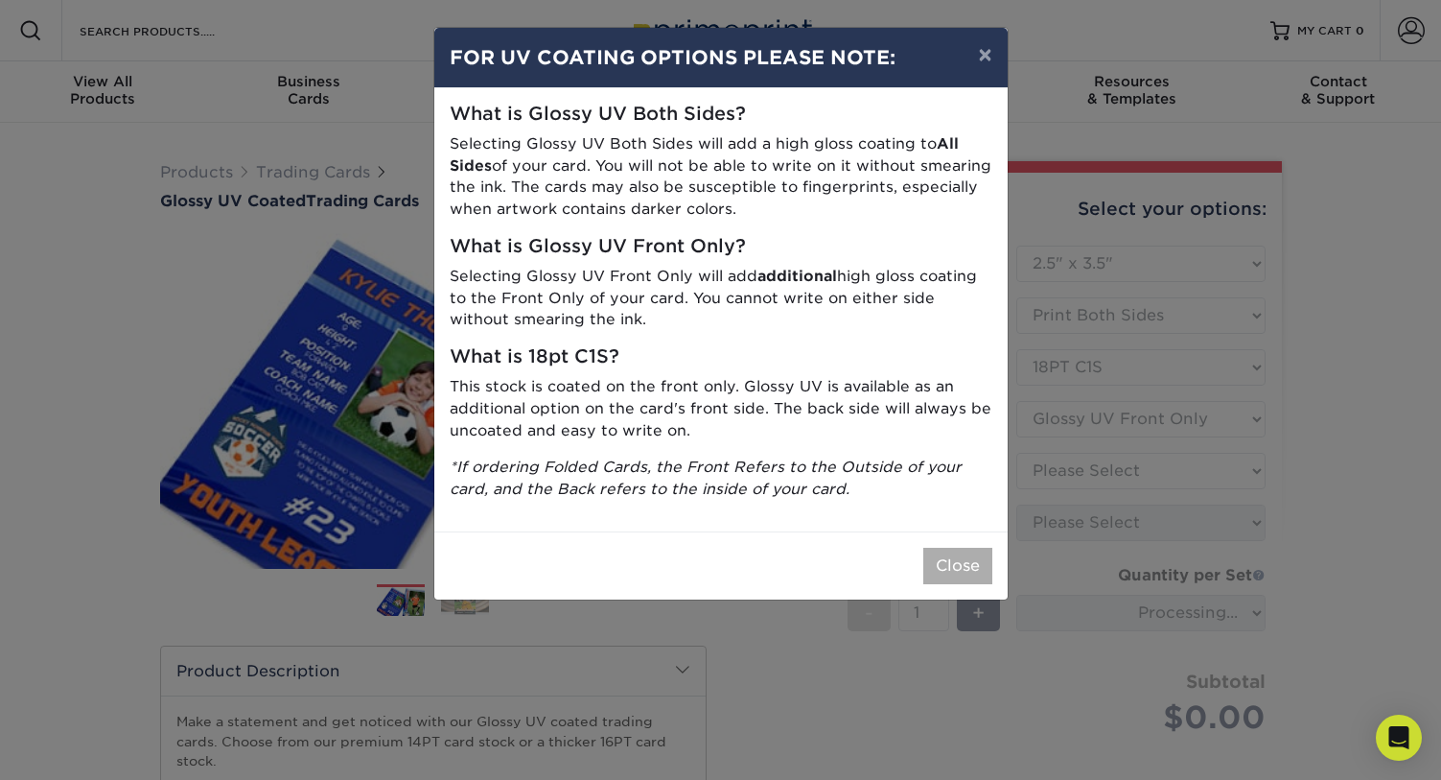
click at [974, 559] on button "Close" at bounding box center [957, 566] width 69 height 36
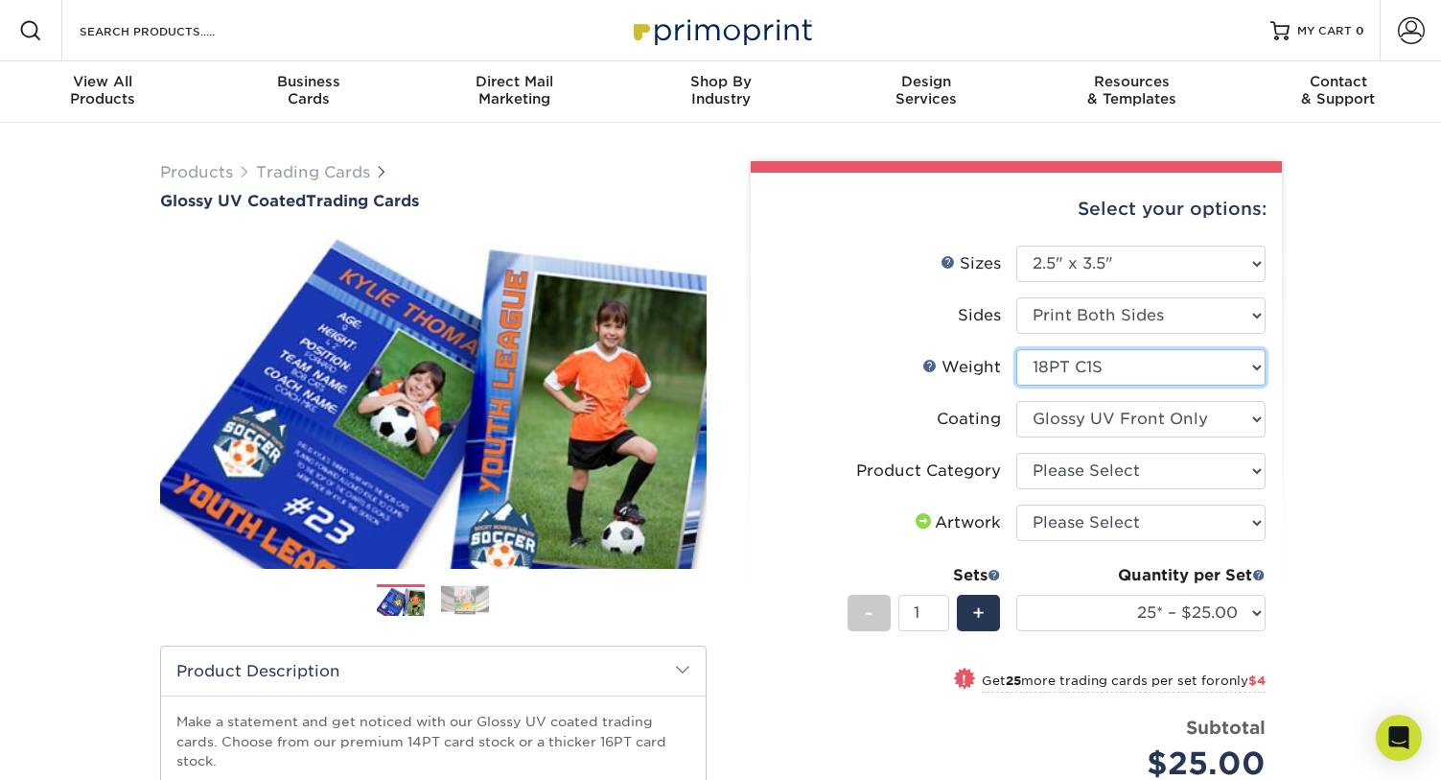
select select "16PT"
select select
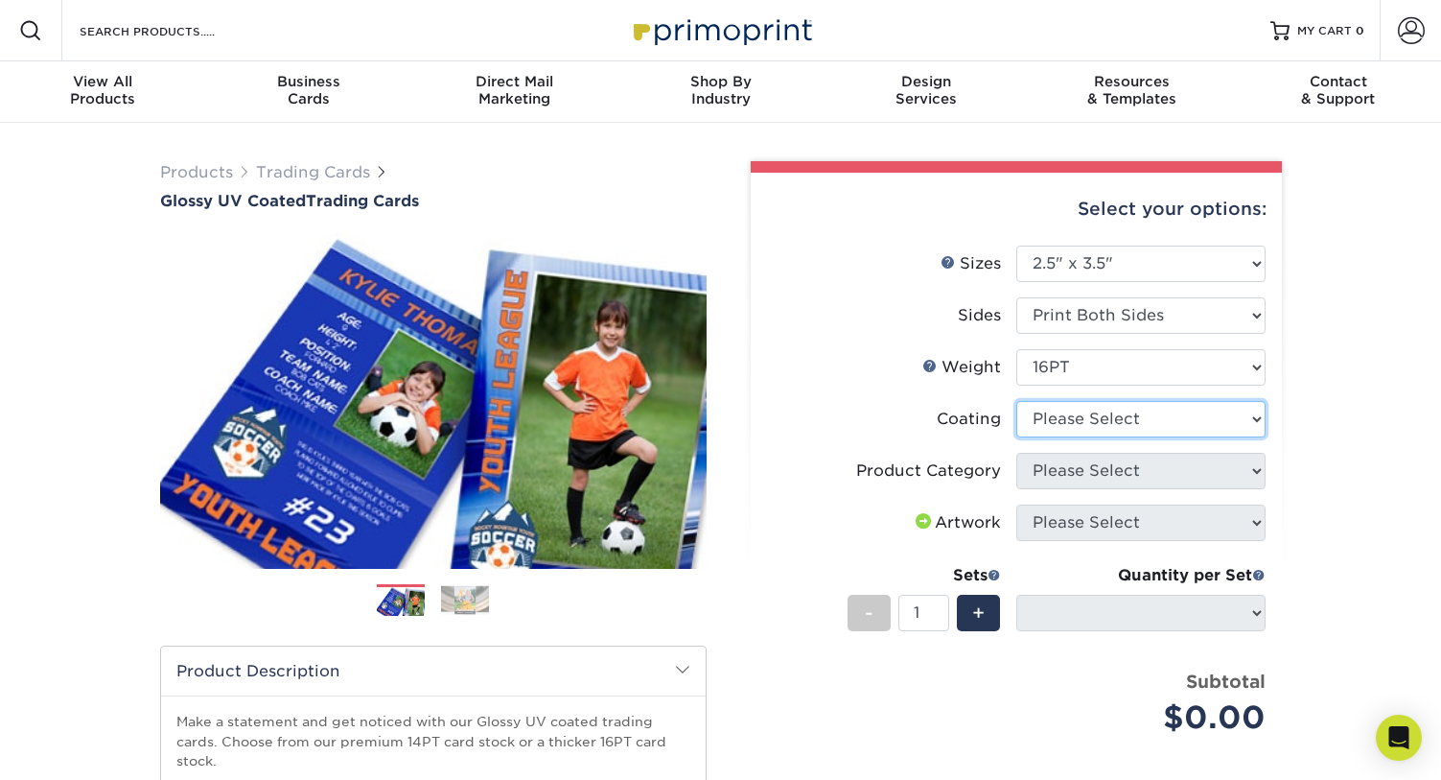
select select "1e8116af-acfc-44b1-83dc-8181aa338834"
select select "-1"
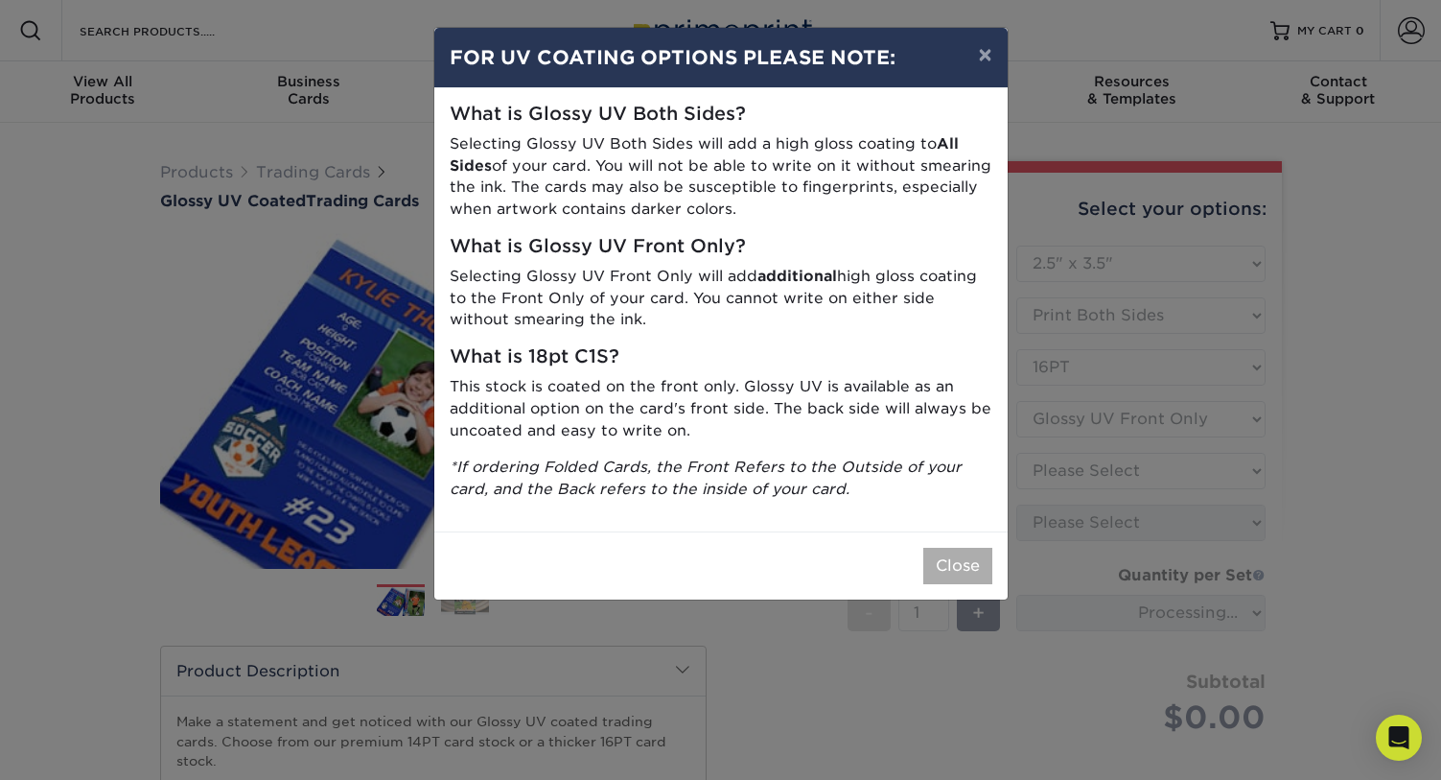
click at [967, 549] on button "Close" at bounding box center [957, 566] width 69 height 36
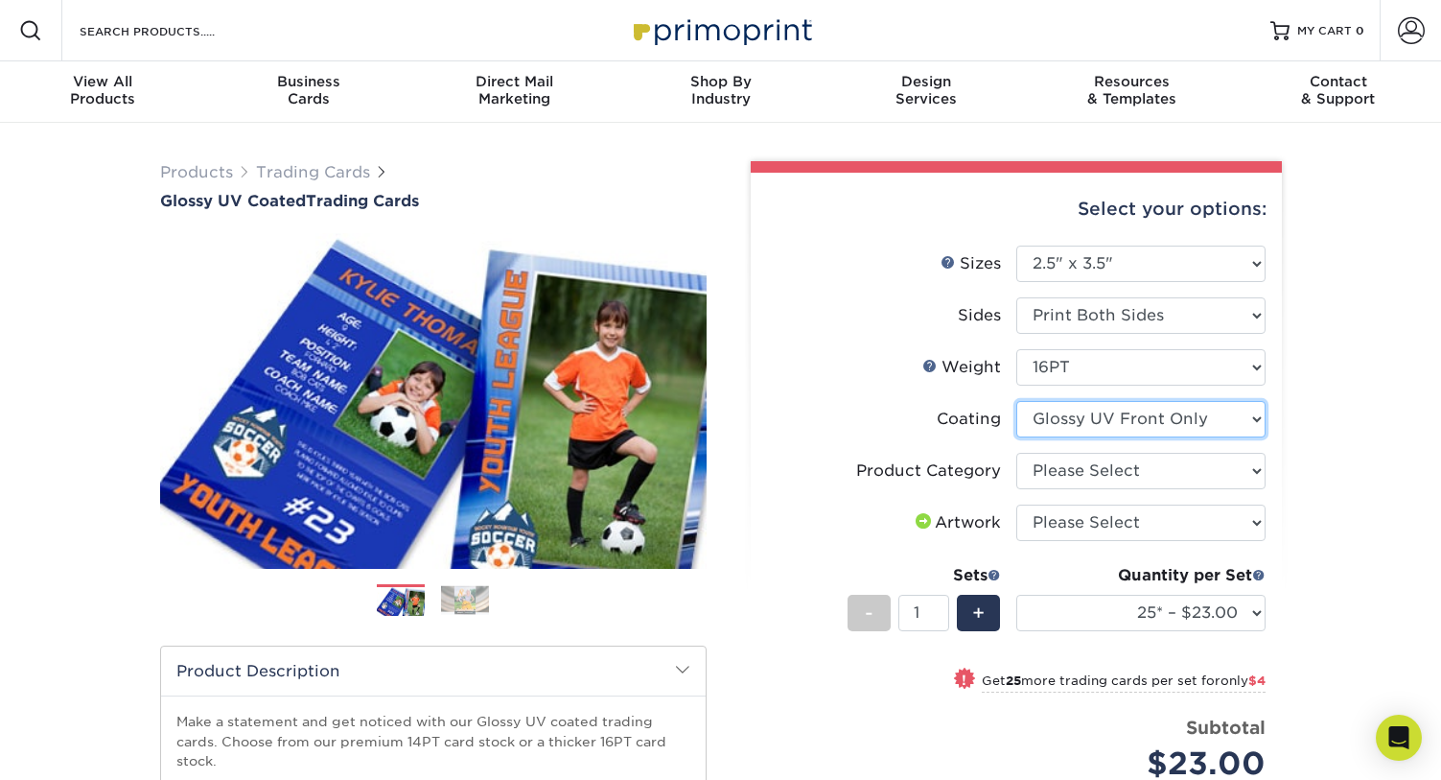
select select "ae367451-b2b8-45df-a344-0f05b6a12993"
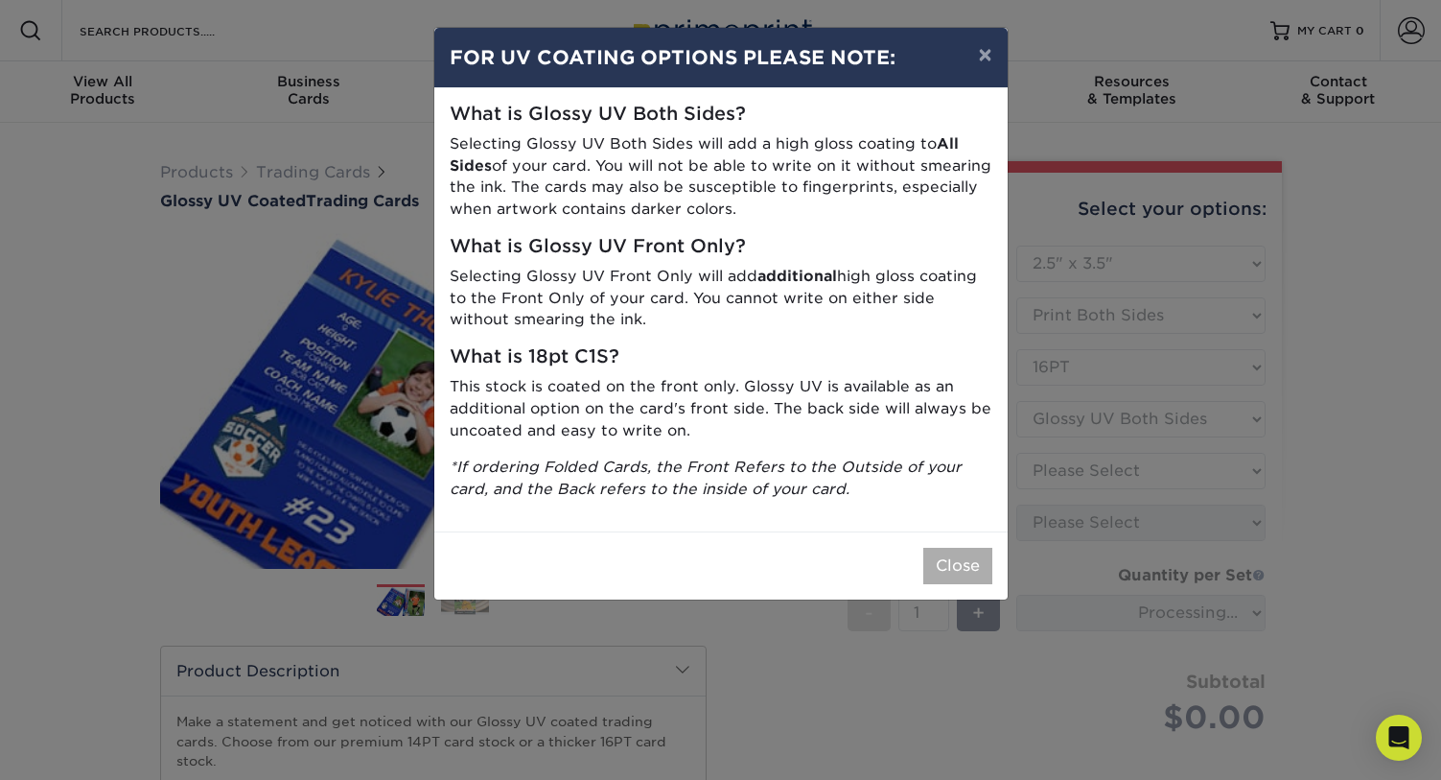
click at [983, 550] on button "Close" at bounding box center [957, 566] width 69 height 36
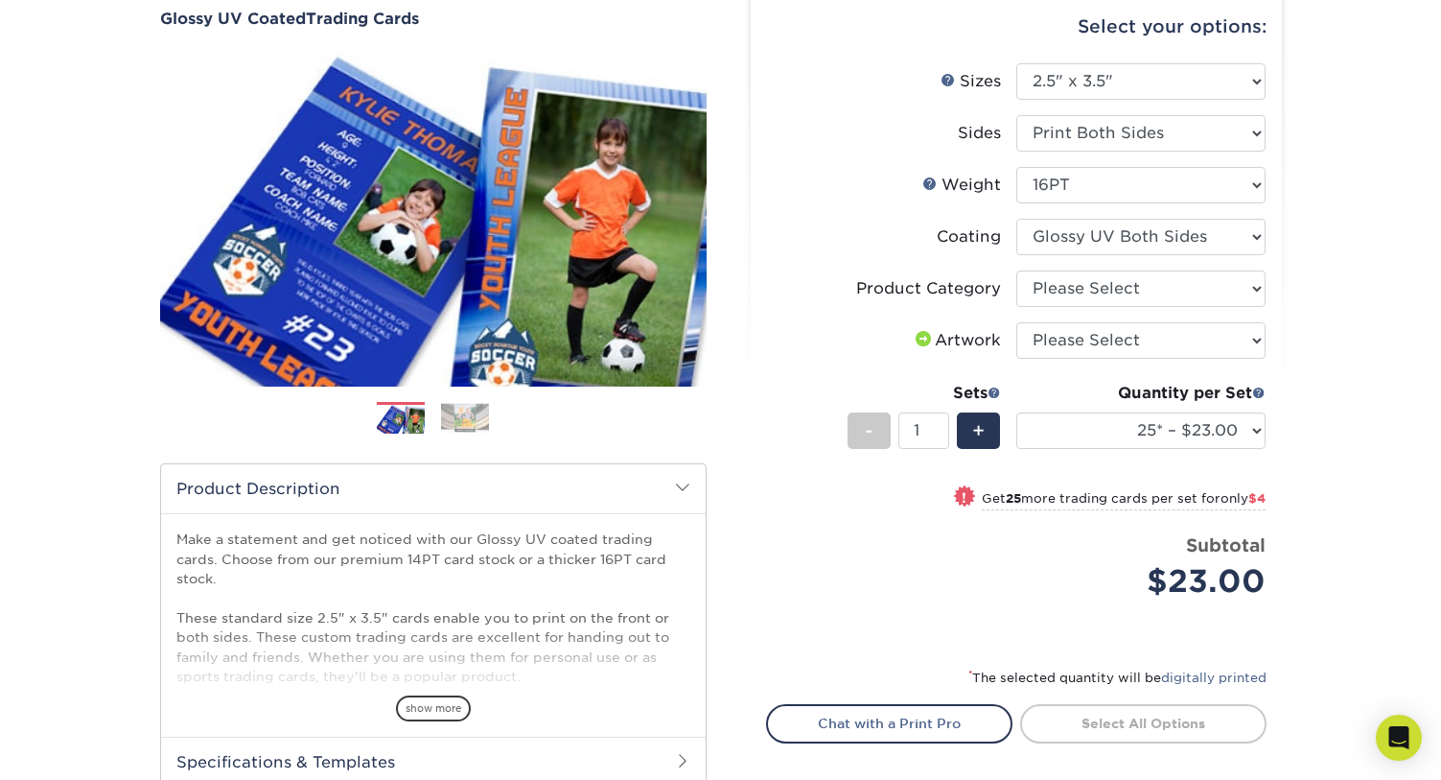
scroll to position [187, 0]
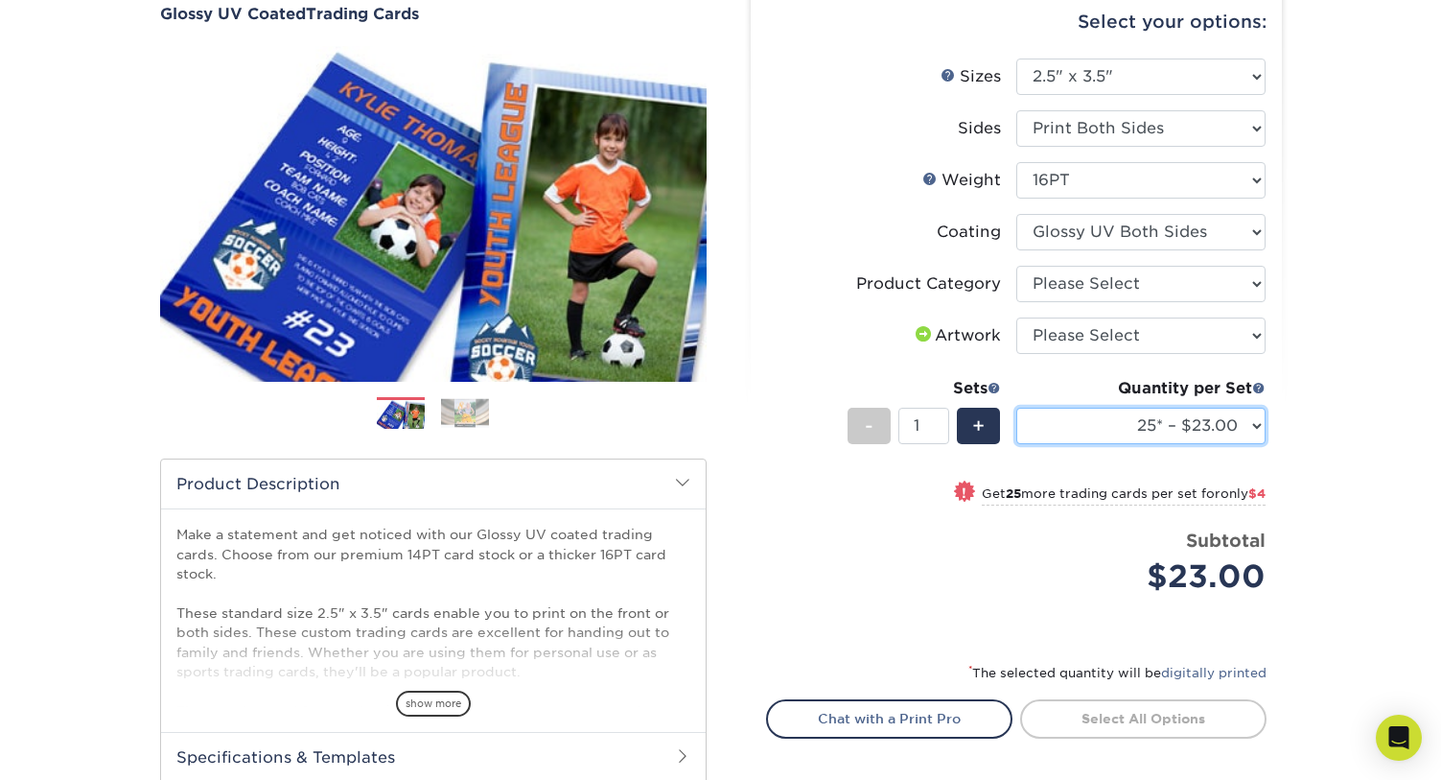
select select "50* – $27.00"
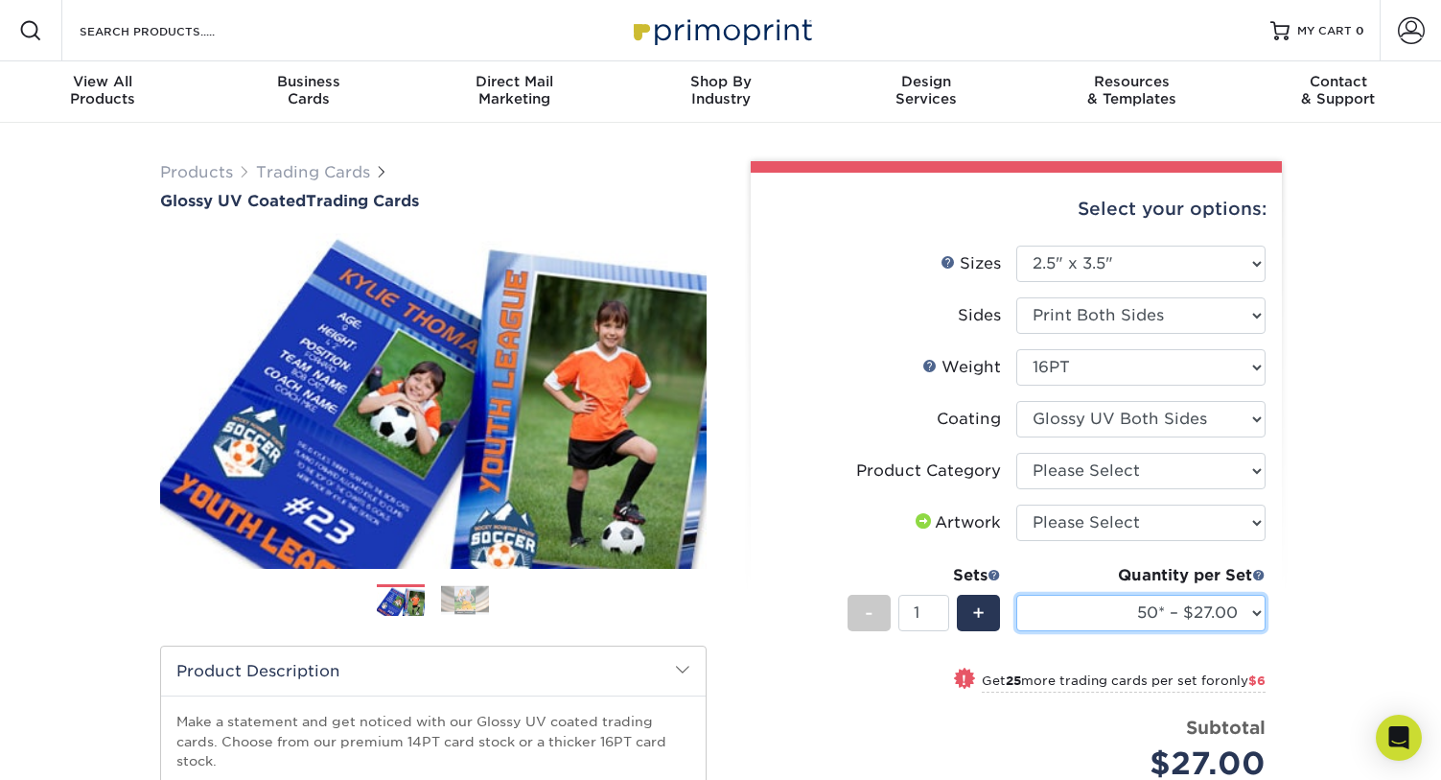
scroll to position [0, 0]
